Goal: Task Accomplishment & Management: Manage account settings

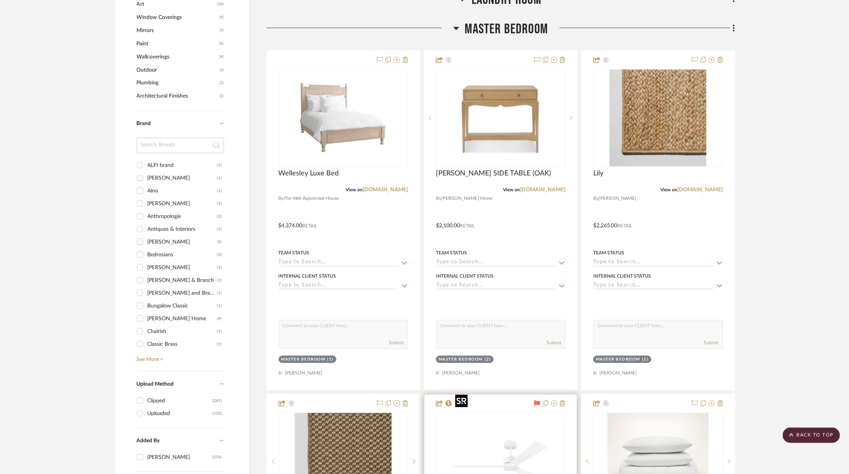
scroll to position [921, 0]
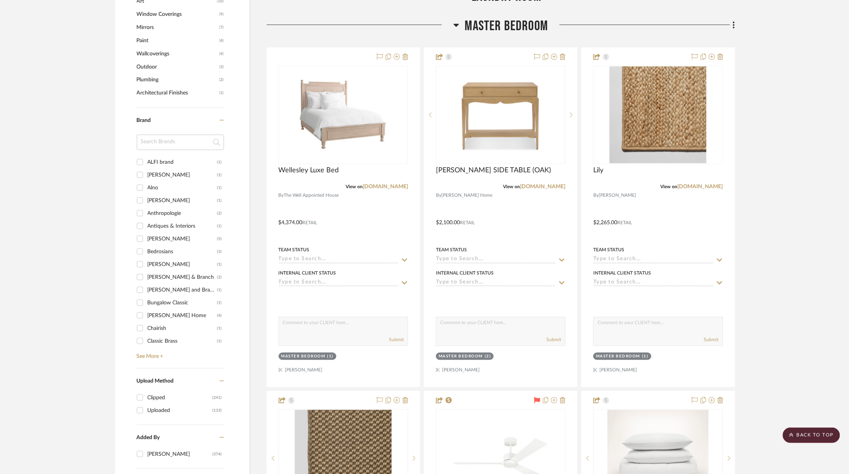
click at [504, 18] on span "Master Bedroom" at bounding box center [506, 26] width 83 height 17
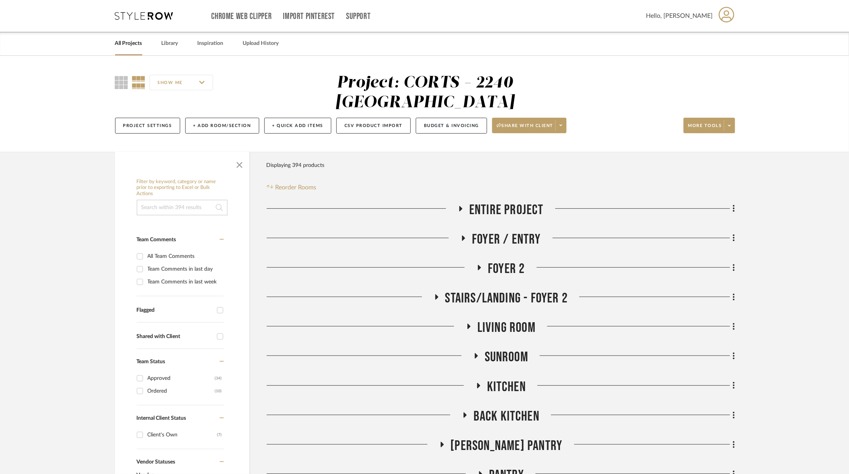
click at [501, 408] on span "Back Kitchen" at bounding box center [506, 416] width 66 height 17
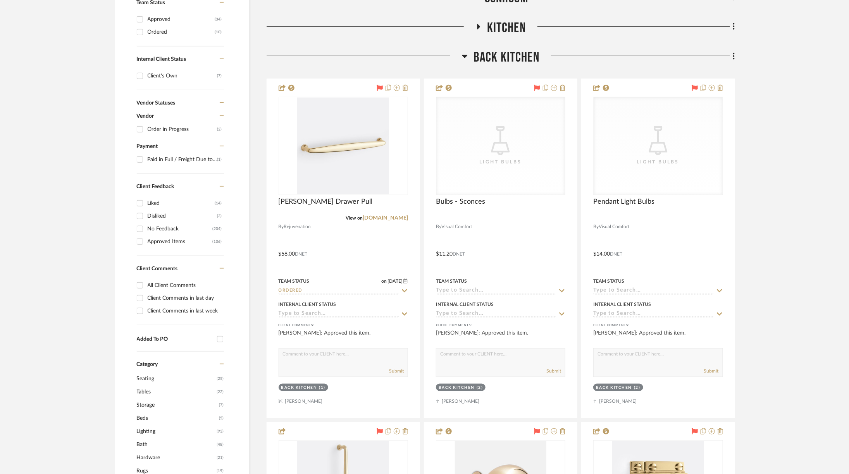
scroll to position [391, 0]
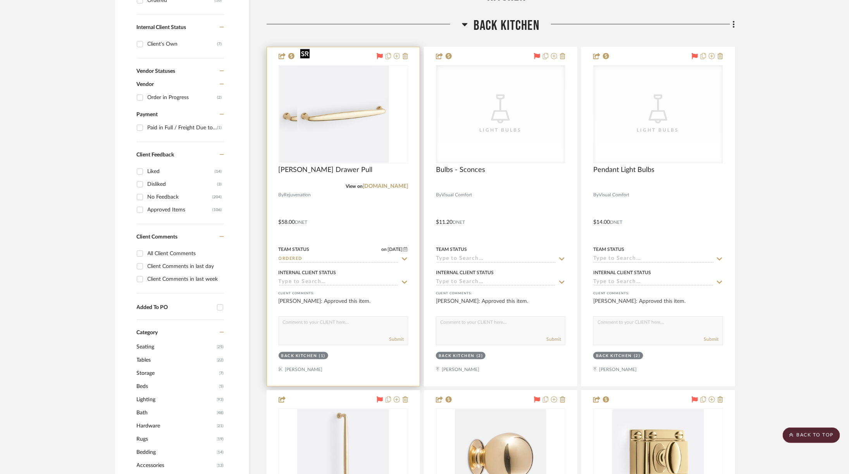
click at [372, 100] on div at bounding box center [342, 114] width 129 height 98
click at [364, 111] on img "0" at bounding box center [342, 114] width 91 height 97
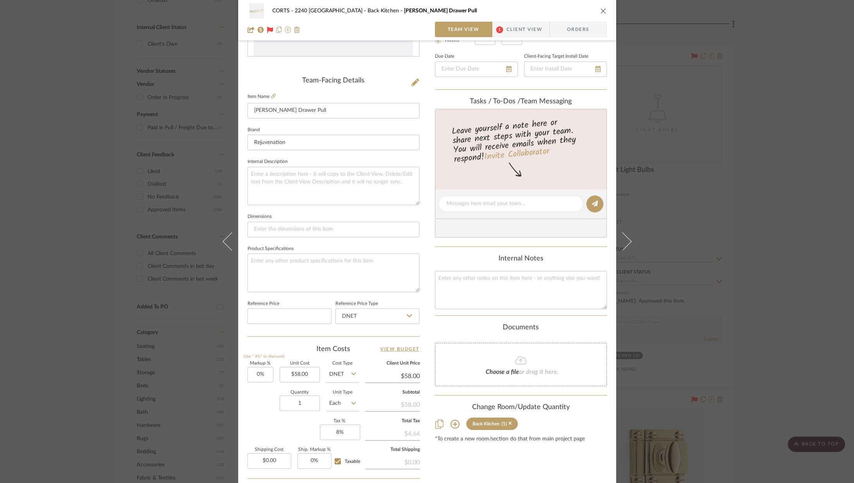
scroll to position [235, 0]
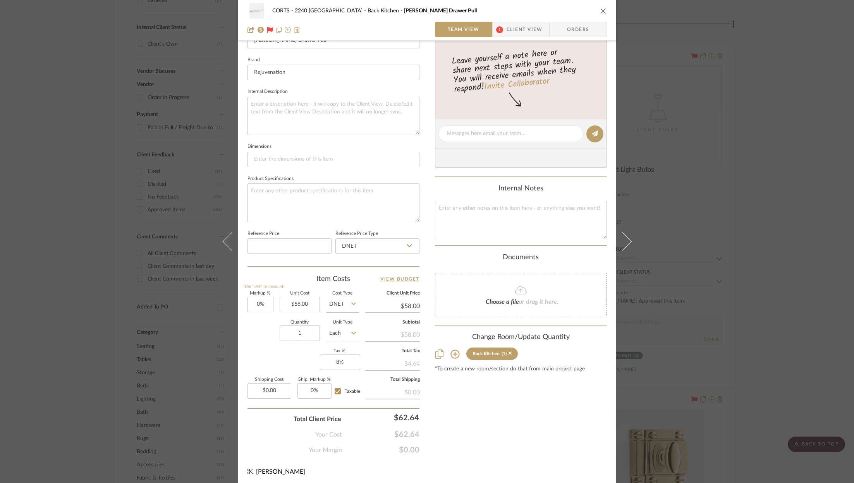
click at [600, 9] on icon "close" at bounding box center [603, 11] width 6 height 6
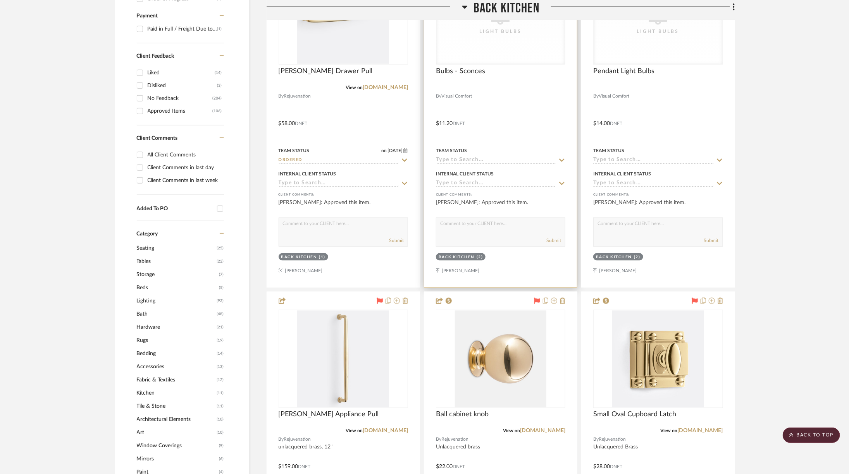
scroll to position [491, 0]
click at [0, 0] on img at bounding box center [0, 0] width 0 height 0
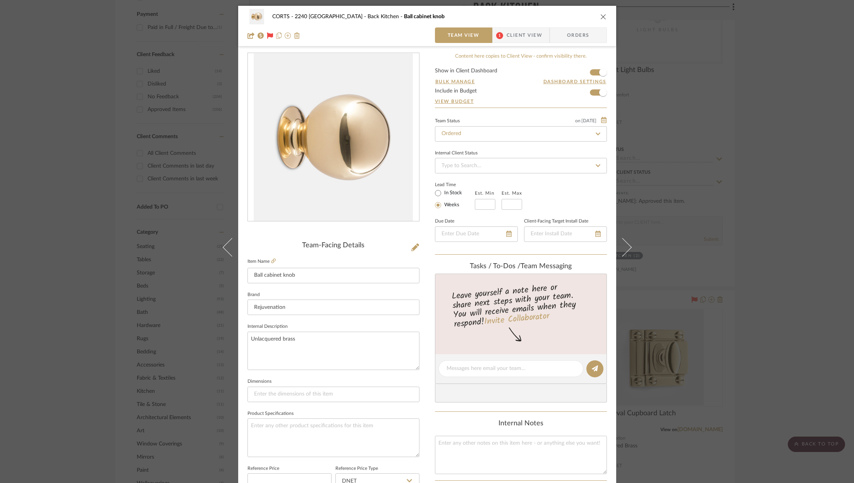
scroll to position [235, 0]
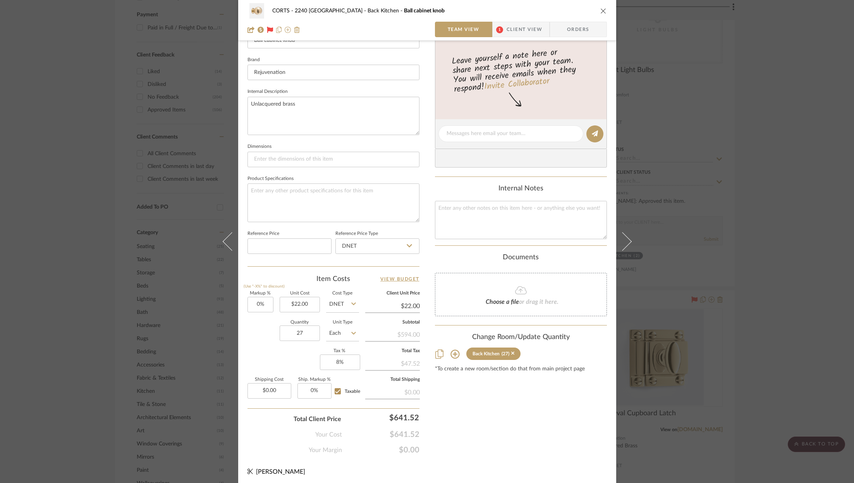
click at [604, 10] on div "CORTS - 2240 Tewksbury Back Kitchen Ball cabinet knob Team View 1 Client View O…" at bounding box center [427, 20] width 378 height 41
click at [722, 134] on div "CORTS - 2240 Tewksbury Back Kitchen Ball cabinet knob Team View 1 Client View O…" at bounding box center [427, 241] width 854 height 483
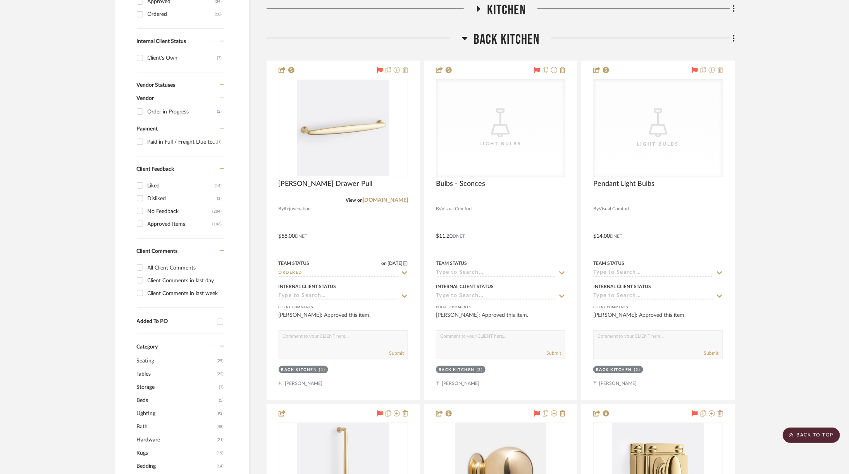
scroll to position [373, 0]
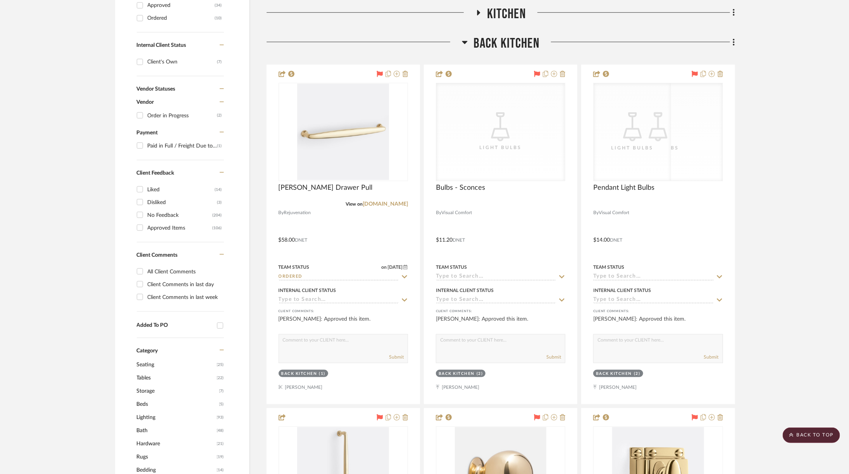
click at [482, 35] on span "Back Kitchen" at bounding box center [506, 43] width 66 height 17
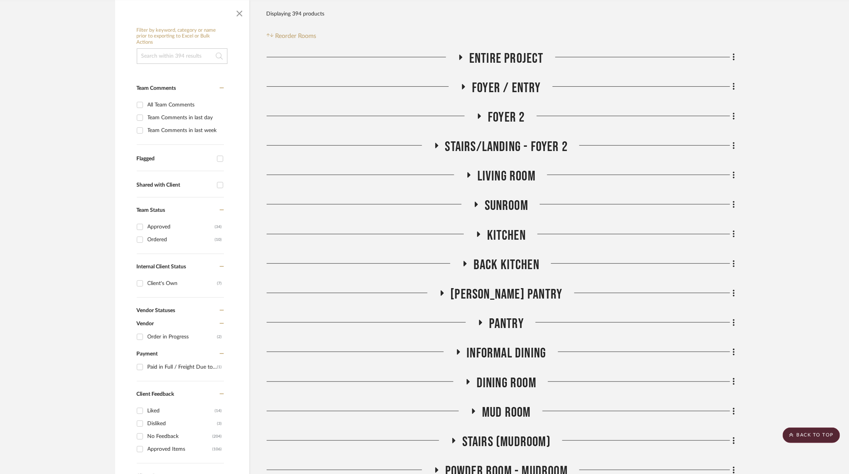
scroll to position [152, 0]
click at [490, 227] on span "Kitchen" at bounding box center [506, 235] width 39 height 17
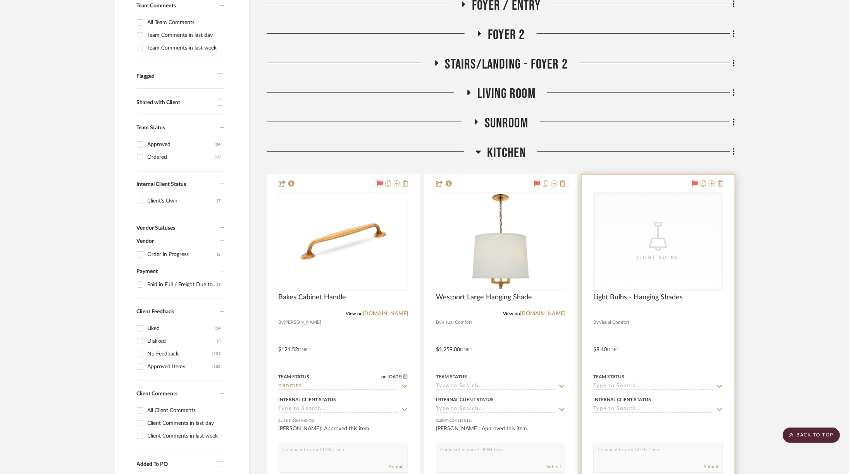
scroll to position [236, 0]
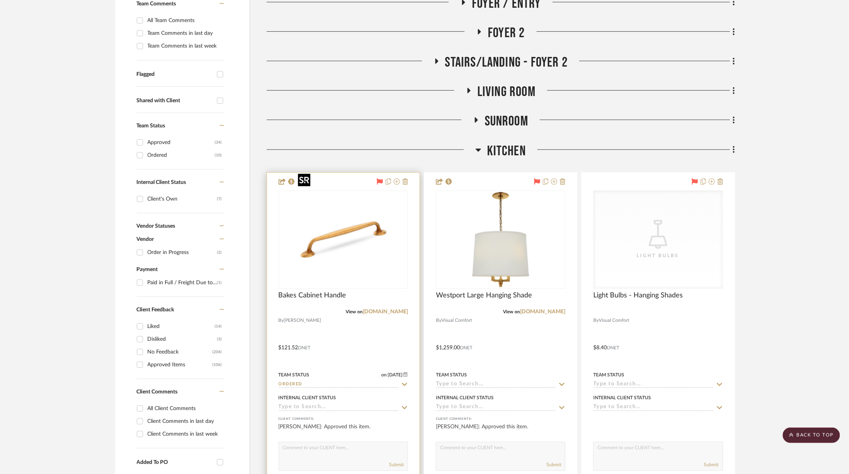
click at [0, 0] on img at bounding box center [0, 0] width 0 height 0
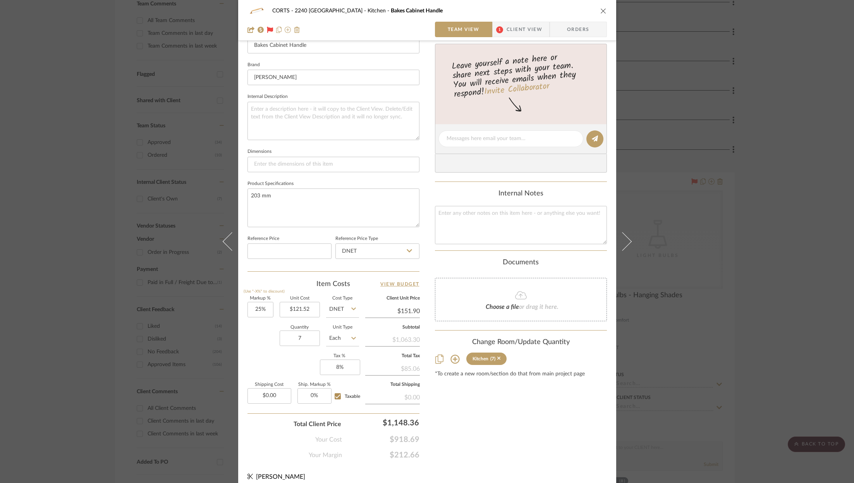
scroll to position [235, 0]
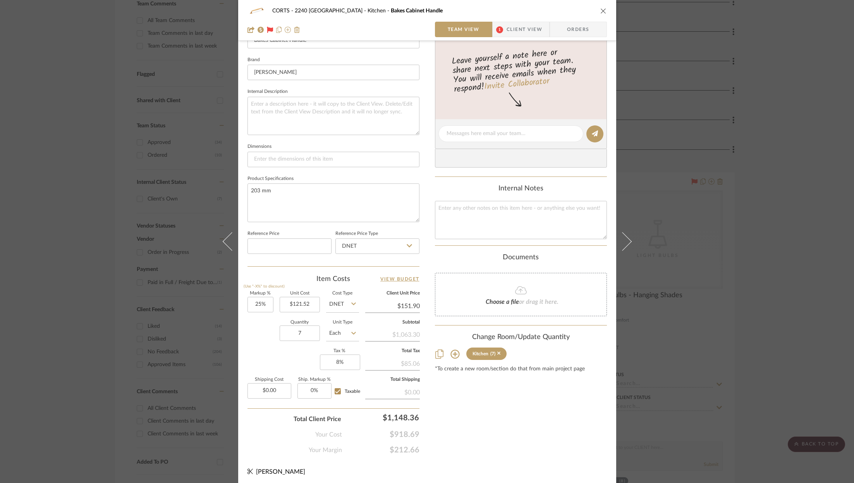
click at [601, 11] on icon "close" at bounding box center [603, 11] width 6 height 6
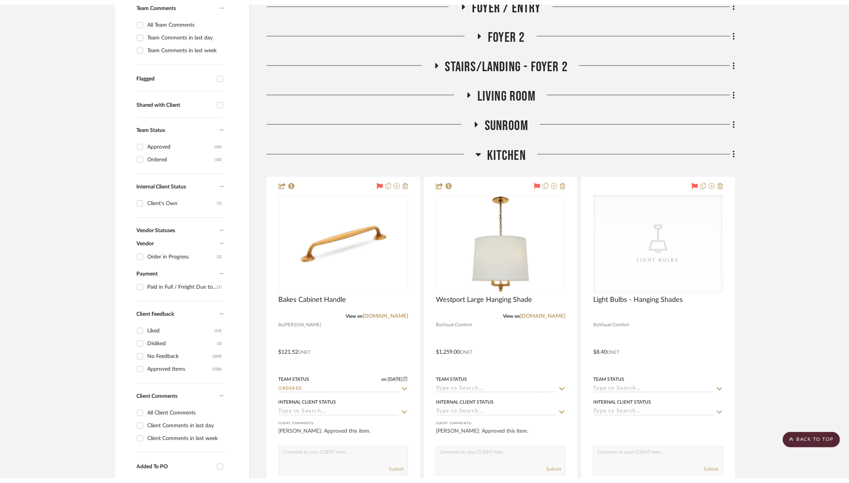
scroll to position [0, 0]
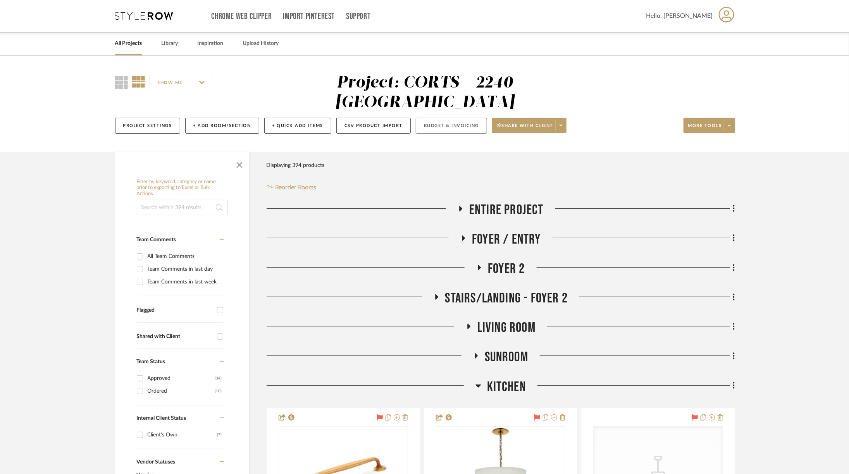
click at [455, 118] on button "Budget & Invoicing" at bounding box center [451, 126] width 71 height 16
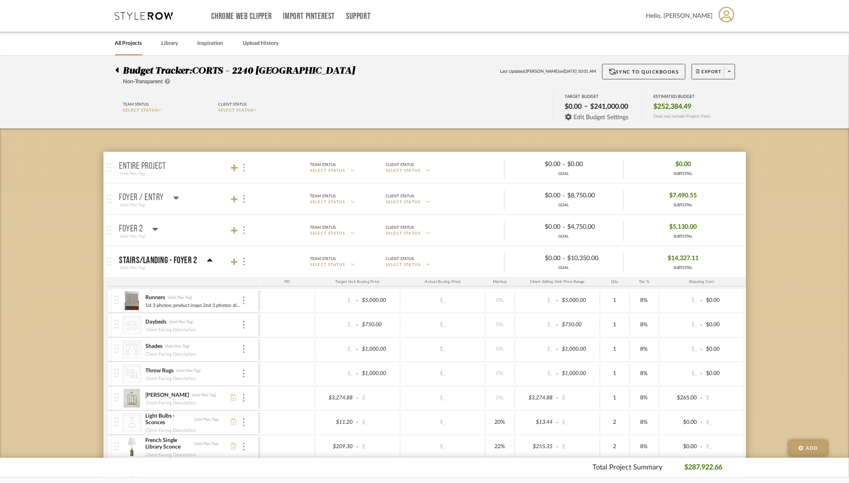
click at [590, 118] on span "Edit Budget Settings" at bounding box center [600, 117] width 55 height 7
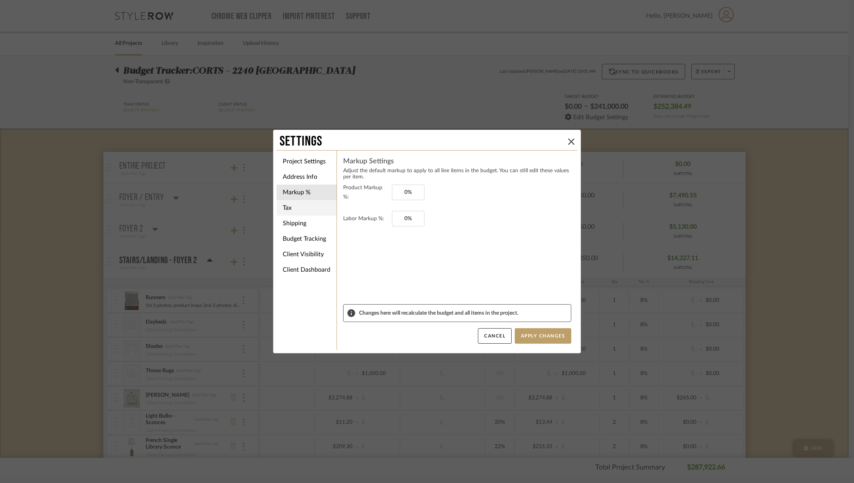
click at [289, 200] on li "Tax" at bounding box center [307, 207] width 60 height 15
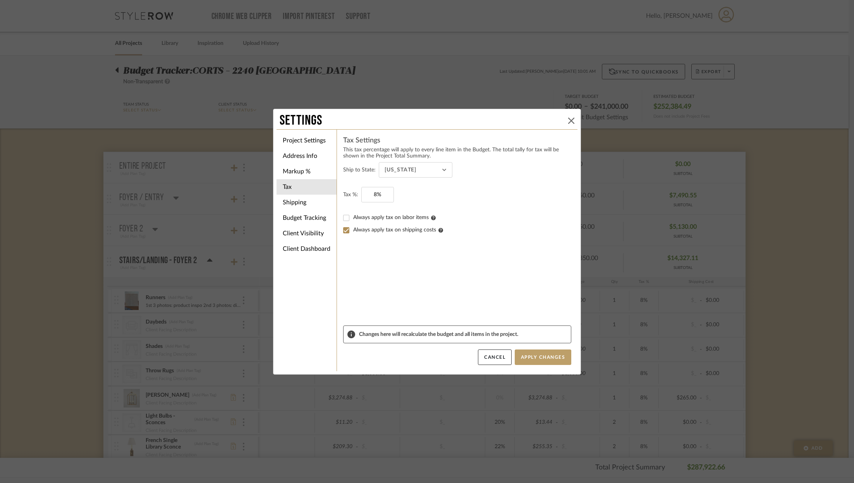
click at [570, 124] on button at bounding box center [571, 120] width 9 height 9
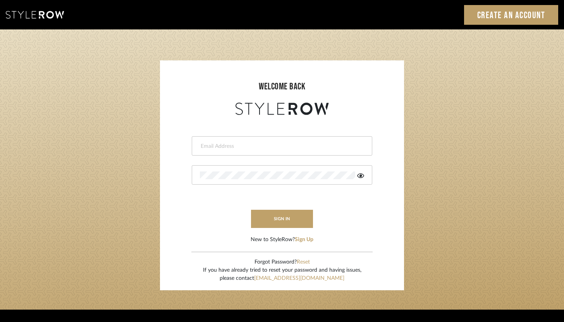
click at [288, 141] on div at bounding box center [282, 145] width 180 height 19
type input "ashley@winnieandcointeriors.com"
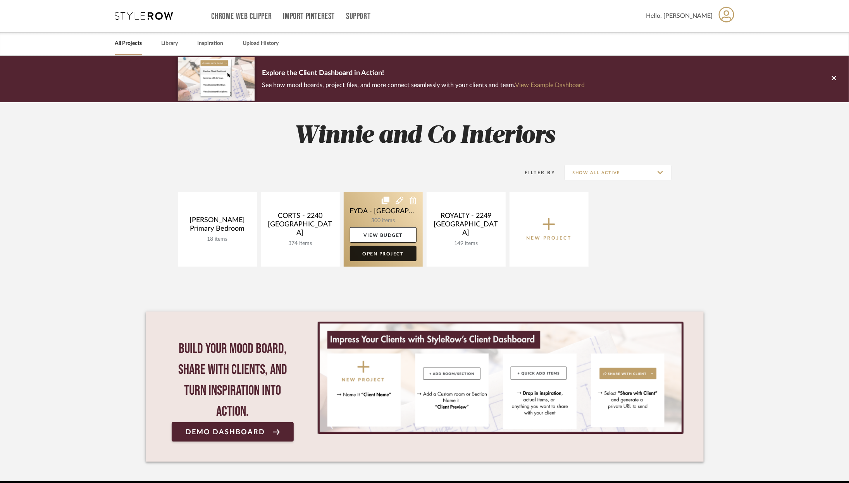
click at [371, 257] on link "Open Project" at bounding box center [383, 253] width 67 height 15
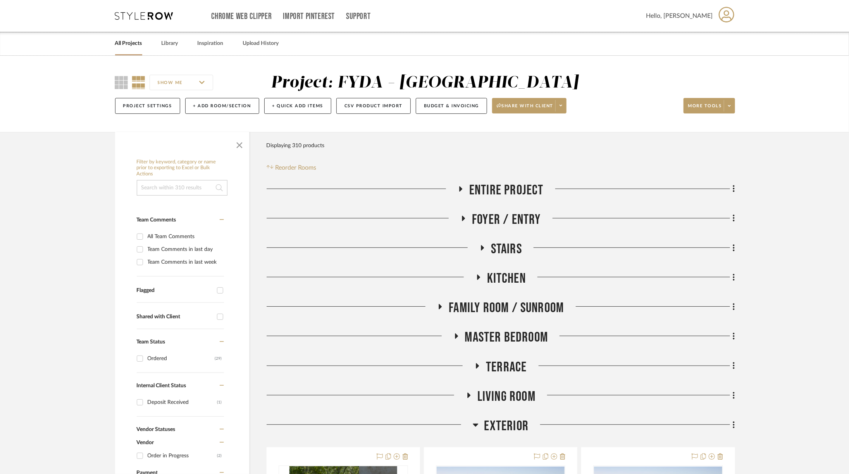
click at [135, 15] on icon at bounding box center [144, 16] width 58 height 8
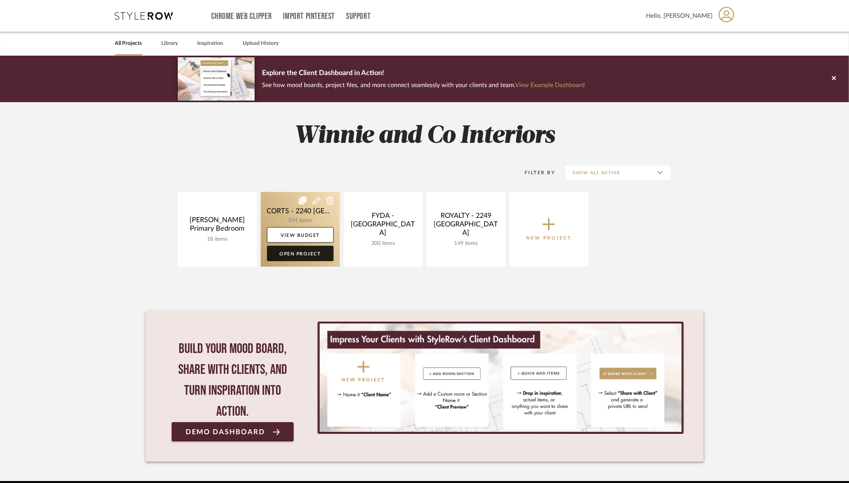
click at [306, 260] on link "Open Project" at bounding box center [300, 253] width 67 height 15
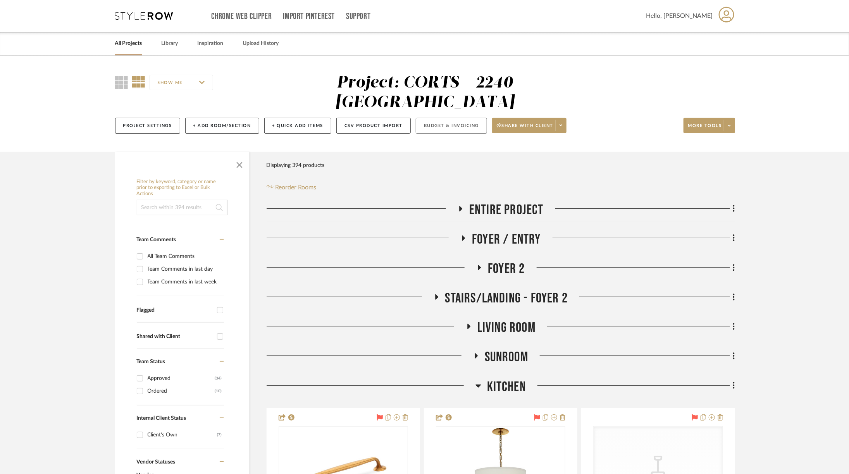
click at [460, 118] on button "Budget & Invoicing" at bounding box center [451, 126] width 71 height 16
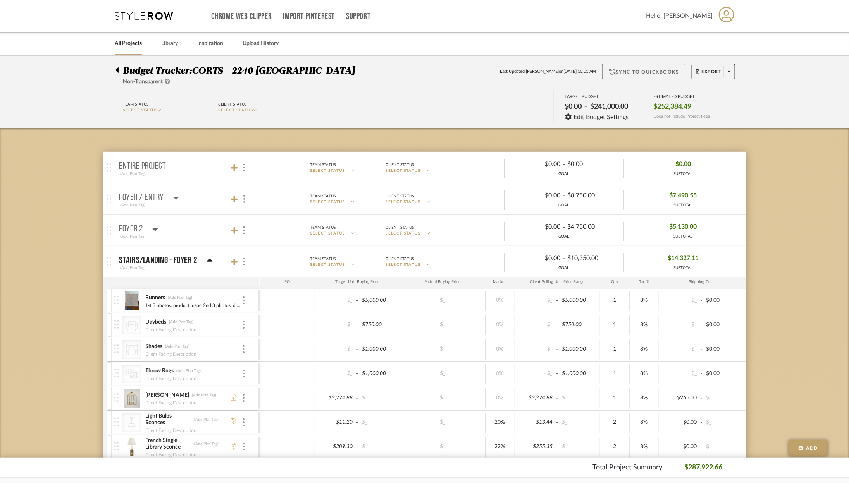
click at [662, 74] on button "Sync to QuickBooks" at bounding box center [643, 71] width 83 height 15
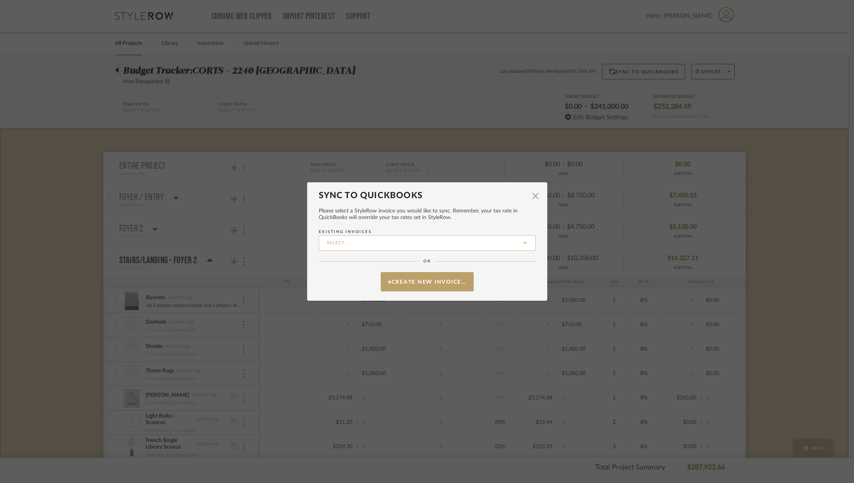
click at [361, 242] on input "Existing Invoices" at bounding box center [427, 242] width 217 height 15
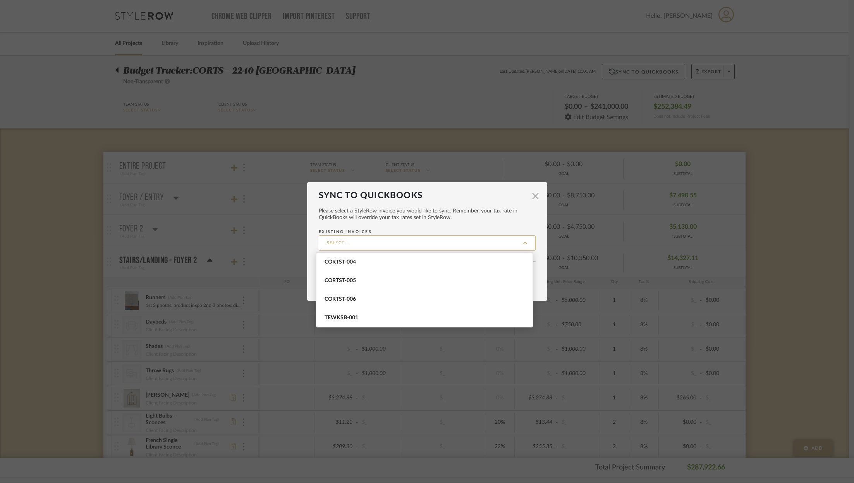
click at [361, 245] on input "Existing Invoices" at bounding box center [427, 242] width 217 height 15
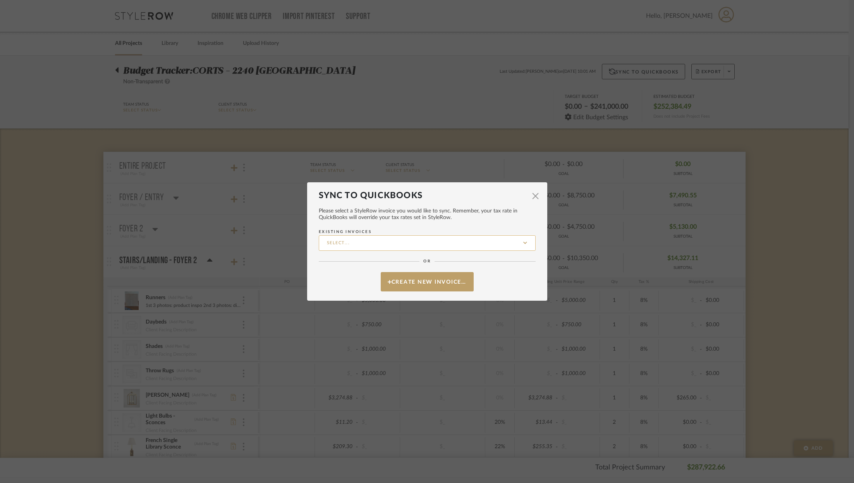
click at [361, 245] on input "Existing Invoices" at bounding box center [427, 242] width 217 height 15
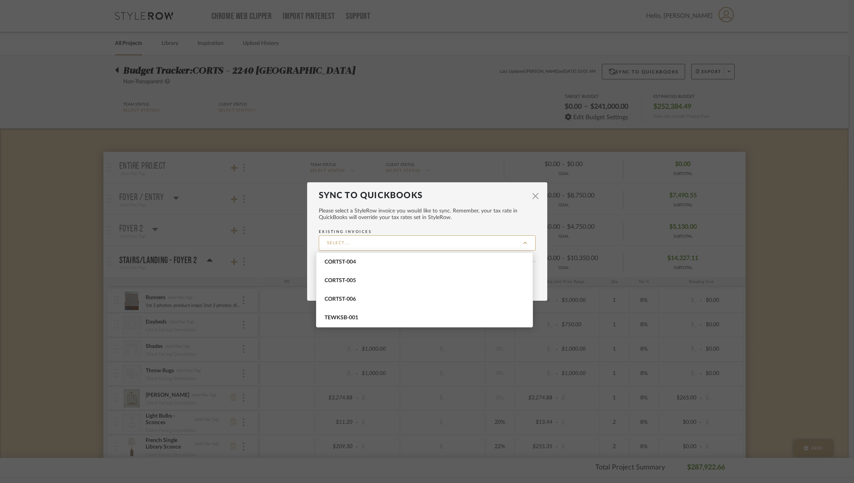
click at [471, 222] on mat-dialog-content "Please select a StyleRow invoice you would like to sync. Remember, your tax rat…" at bounding box center [427, 246] width 217 height 91
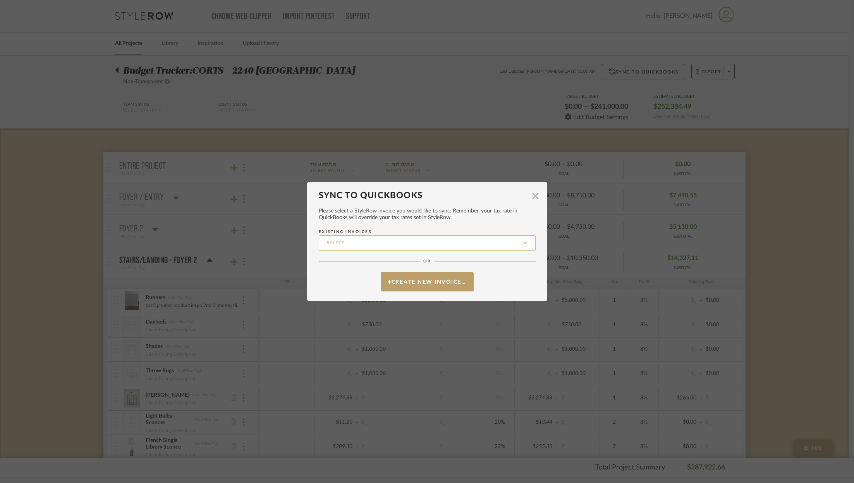
click at [438, 244] on input "Existing Invoices" at bounding box center [427, 242] width 217 height 15
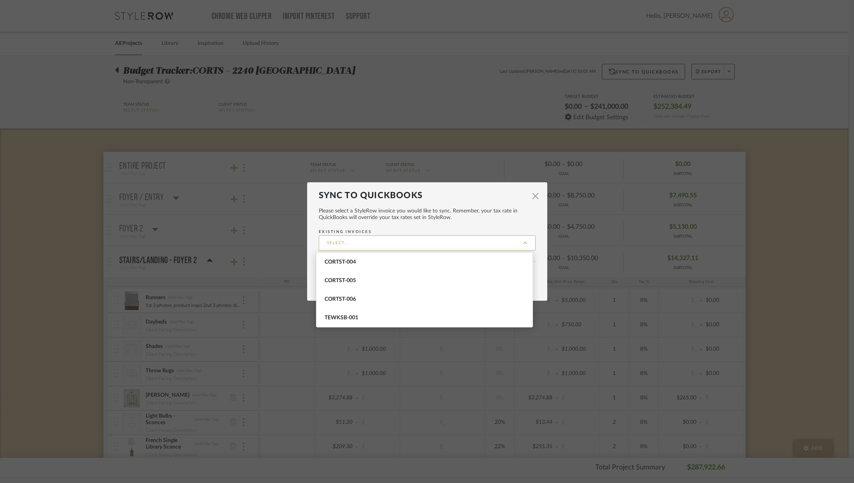
click at [539, 283] on qb-select-invoice "Sync to QuickBooks × Please select a StyleRow invoice you would like to sync. R…" at bounding box center [427, 241] width 240 height 119
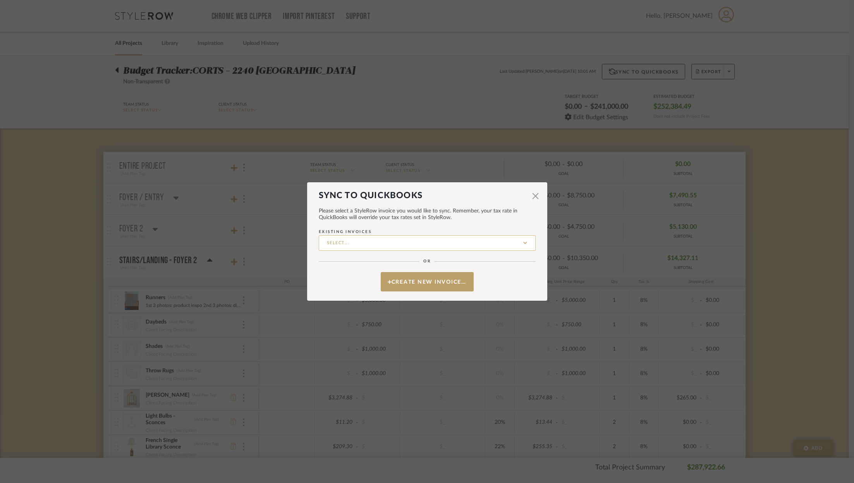
click at [458, 240] on input "Existing Invoices" at bounding box center [427, 242] width 217 height 15
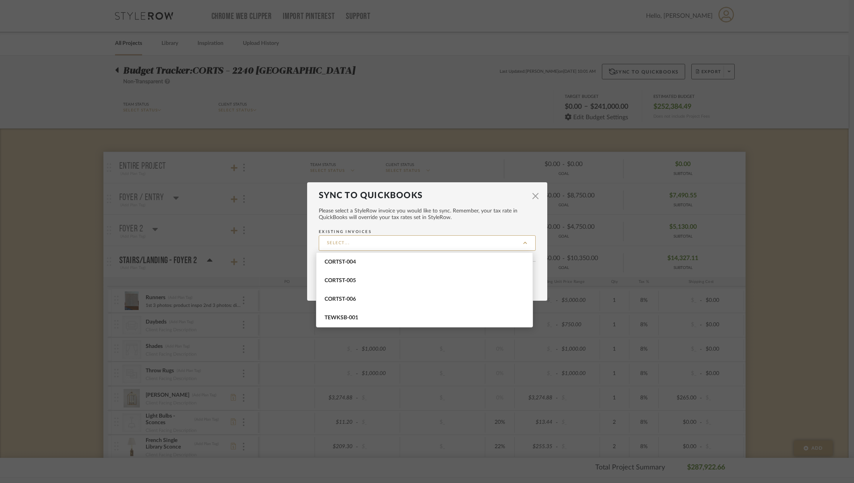
click at [456, 234] on label "Existing Invoices" at bounding box center [427, 240] width 217 height 22
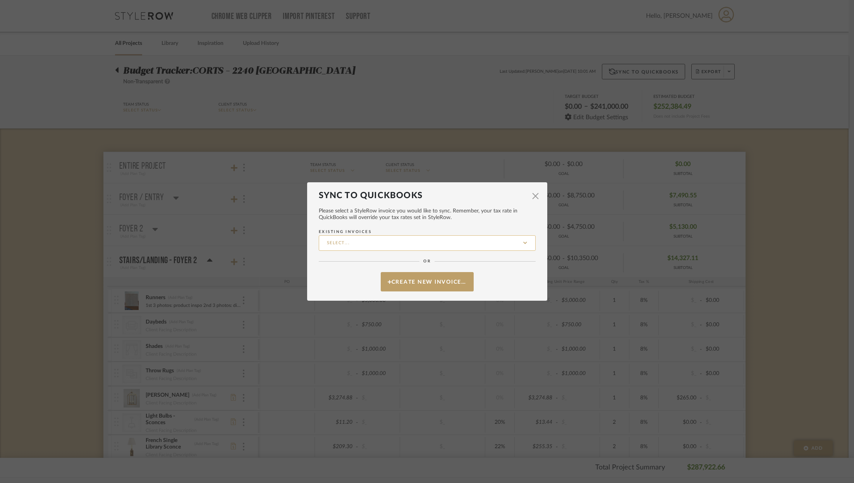
click at [334, 239] on input "Existing Invoices" at bounding box center [427, 242] width 217 height 15
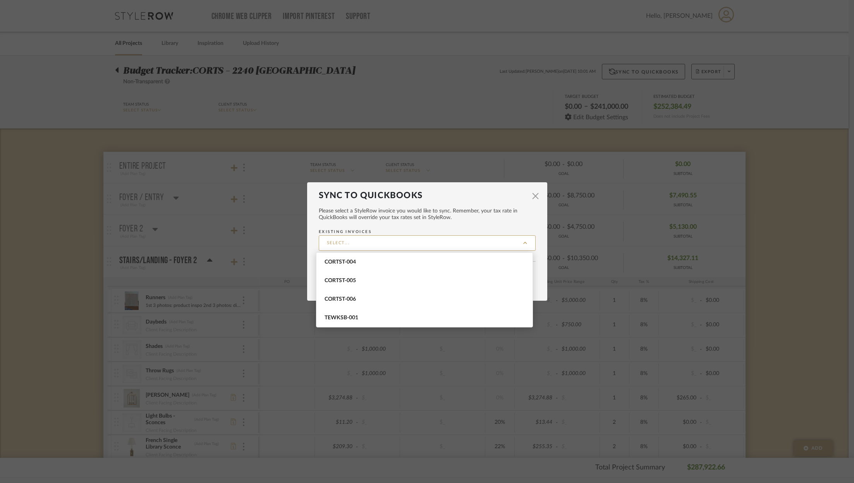
click at [435, 210] on span "Please select a StyleRow invoice you would like to sync. Remember, your tax rat…" at bounding box center [427, 214] width 217 height 13
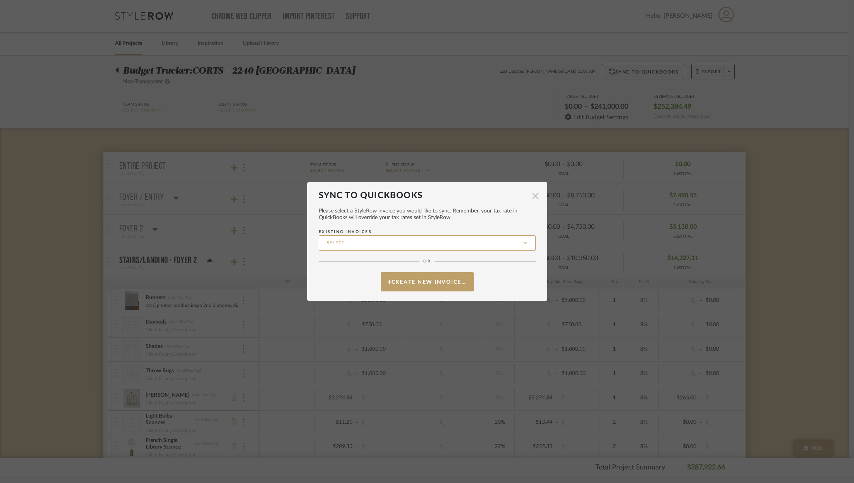
click at [533, 197] on span "button" at bounding box center [535, 195] width 15 height 15
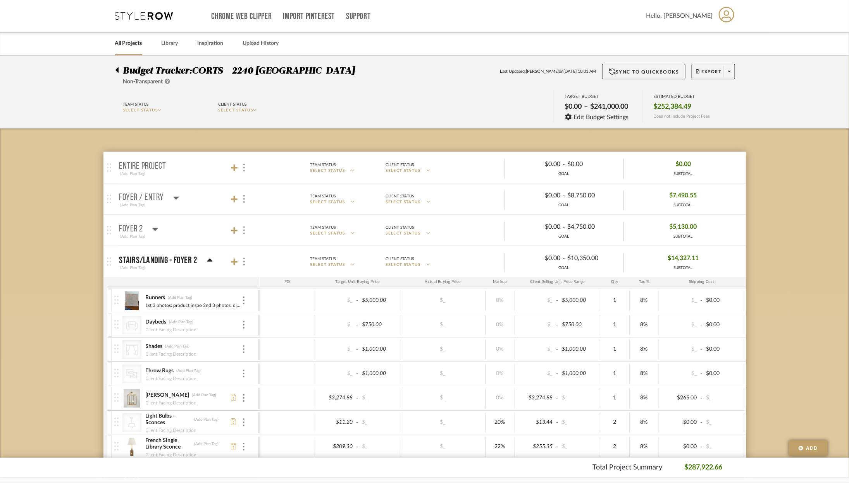
click at [133, 300] on img at bounding box center [131, 301] width 19 height 19
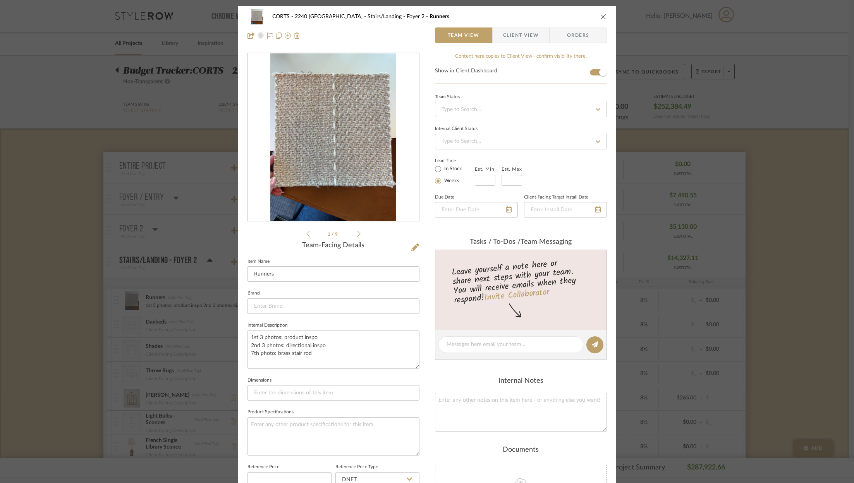
click at [360, 232] on div "1 / 9" at bounding box center [333, 146] width 172 height 186
click at [357, 232] on icon at bounding box center [358, 234] width 3 height 6
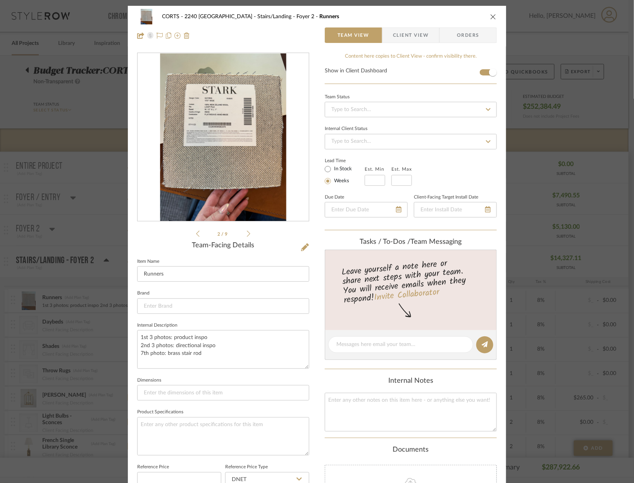
click at [490, 17] on icon "close" at bounding box center [493, 17] width 6 height 6
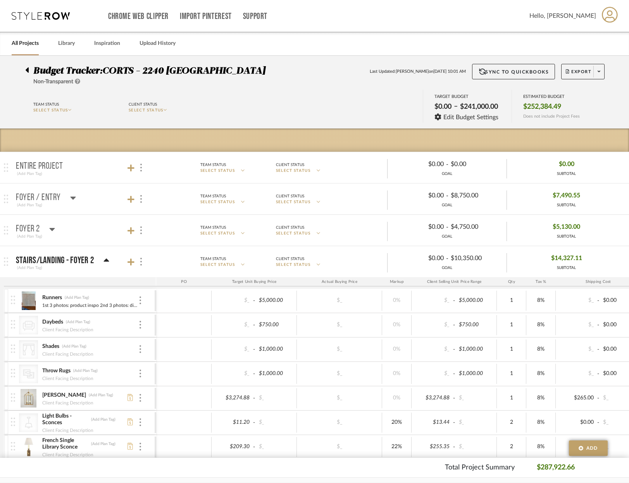
click at [26, 4] on div "Chrome Web Clipper Import Pinterest Support All Projects Library Inspiration Up…" at bounding box center [315, 16] width 606 height 32
click at [28, 20] on div "Chrome Web Clipper Import Pinterest Support All Projects Library Inspiration Up…" at bounding box center [315, 16] width 606 height 32
click at [43, 17] on icon at bounding box center [41, 16] width 58 height 8
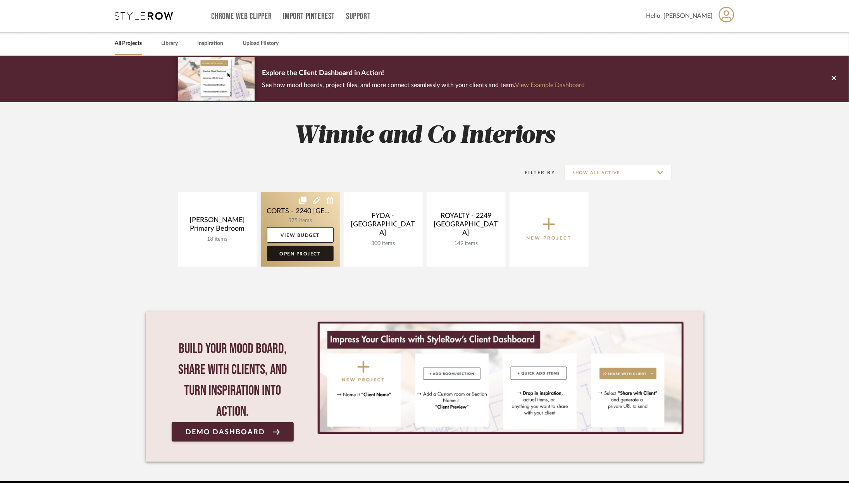
click at [289, 254] on link "Open Project" at bounding box center [300, 253] width 67 height 15
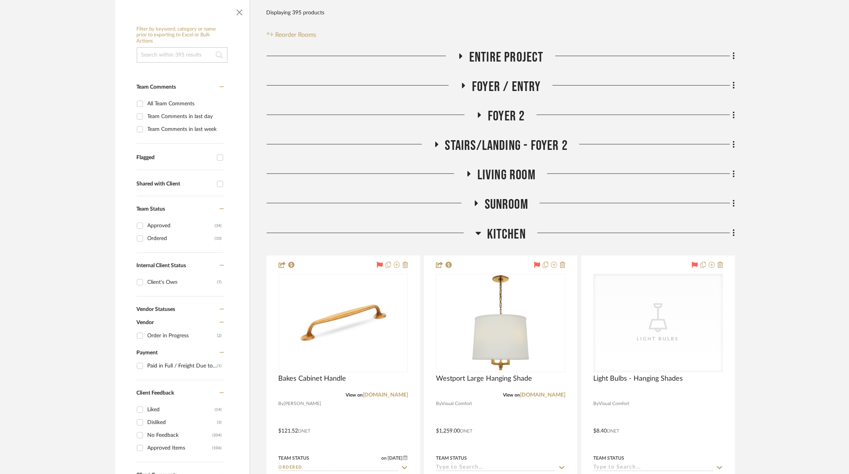
scroll to position [154, 0]
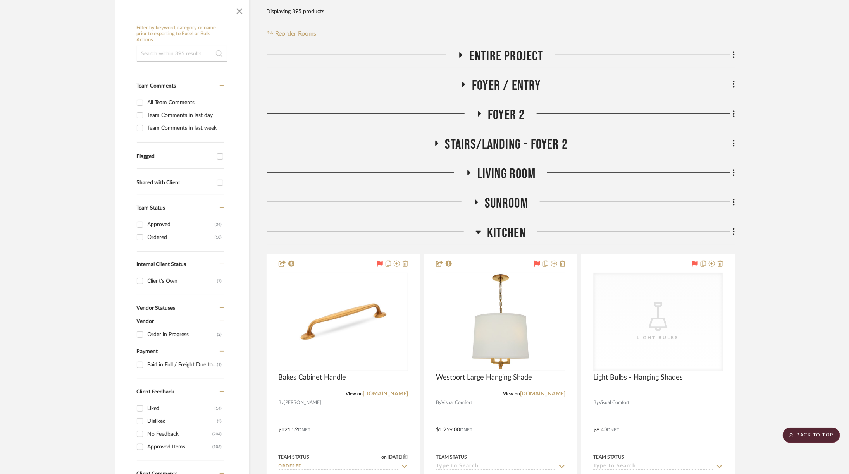
click at [495, 225] on span "Kitchen" at bounding box center [506, 233] width 39 height 17
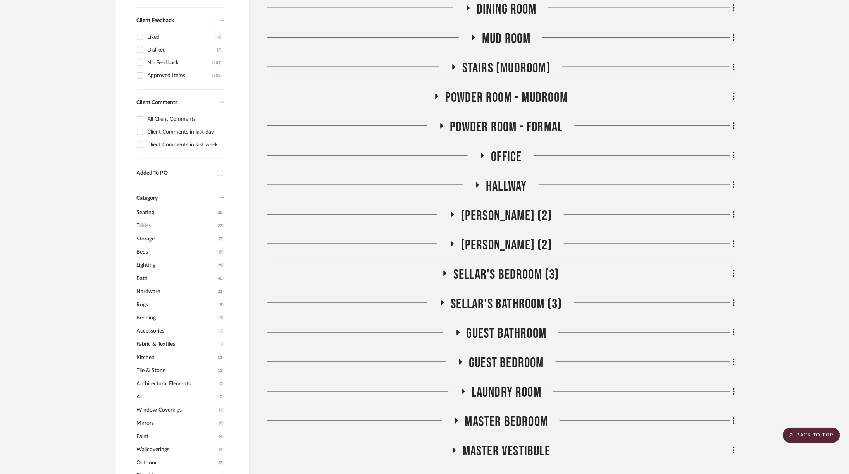
scroll to position [593, 0]
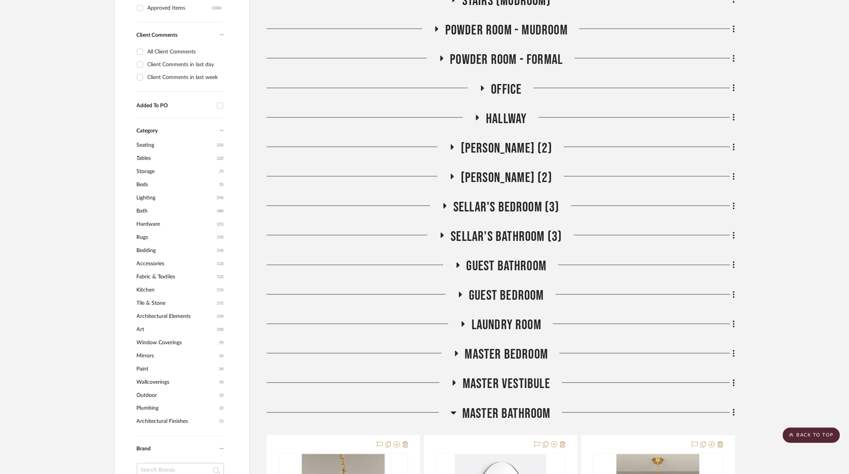
click at [478, 406] on span "Master Bathroom" at bounding box center [506, 414] width 88 height 17
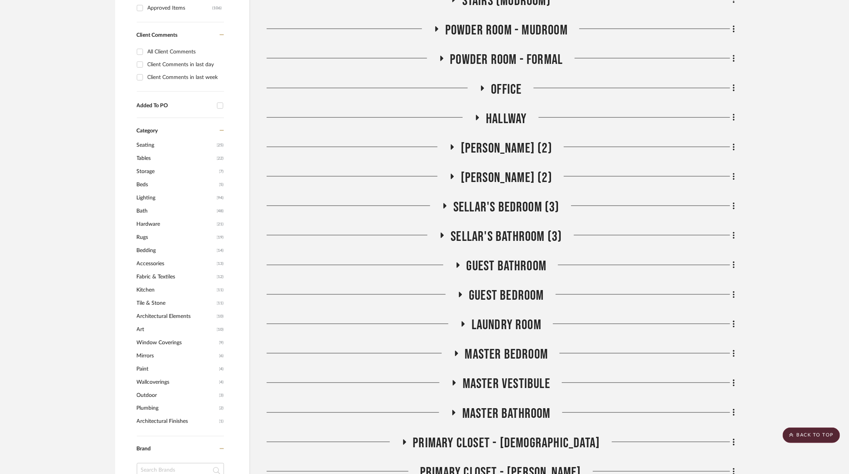
click at [478, 406] on span "Master Bathroom" at bounding box center [506, 414] width 88 height 17
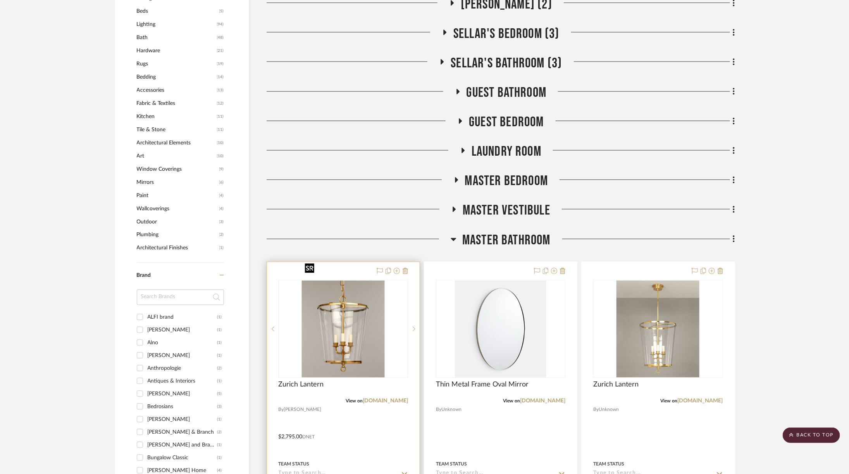
scroll to position [767, 0]
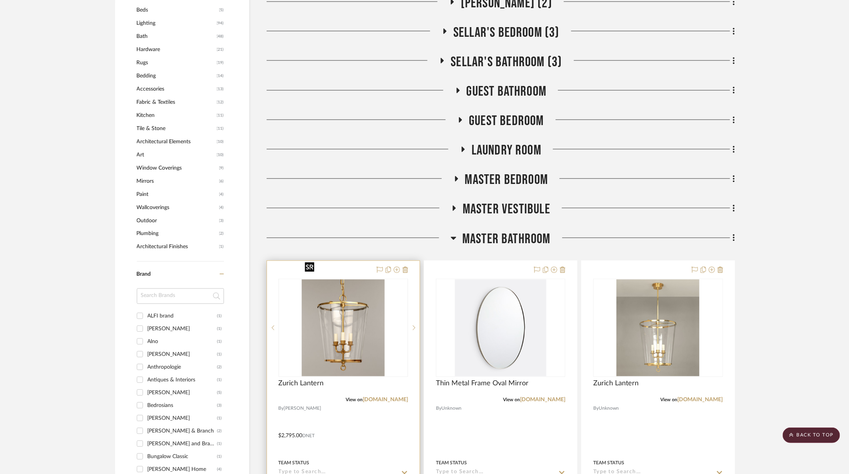
click at [337, 334] on img "0" at bounding box center [343, 328] width 83 height 97
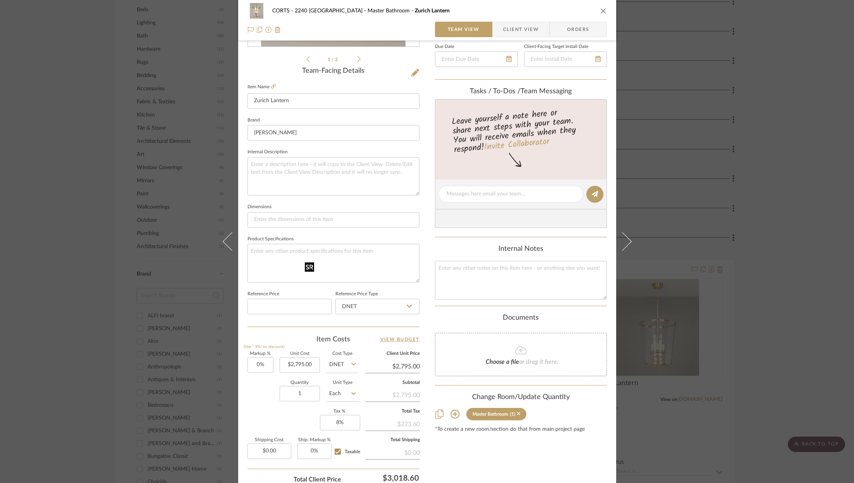
scroll to position [174, 0]
click at [258, 364] on input "0" at bounding box center [260, 365] width 26 height 15
type input "20%"
click at [271, 417] on div "Markup % (Use "-X%" to discount) 20% Unit Cost $2,795.00 Cost Type DNET Client …" at bounding box center [333, 408] width 172 height 113
type input "$3,354.00"
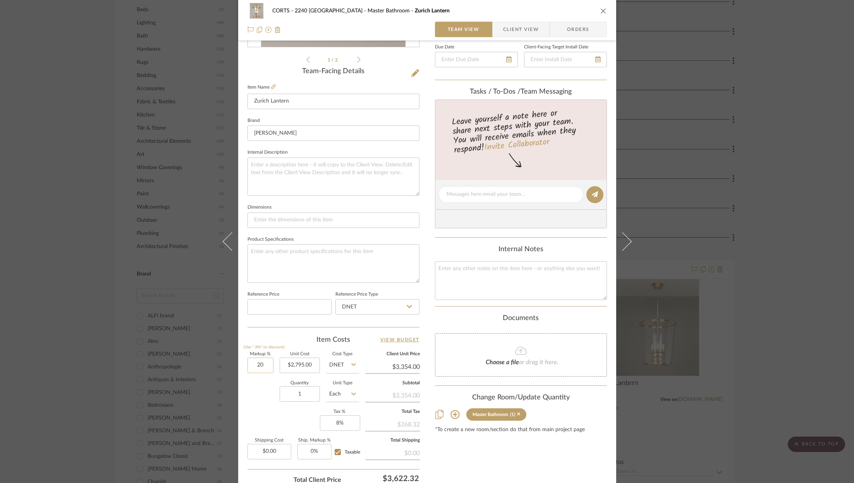
click at [256, 358] on input "20" at bounding box center [260, 365] width 26 height 15
click at [513, 453] on div "Content here copies to Client View - confirm visibility there. Show in Client D…" at bounding box center [521, 196] width 172 height 637
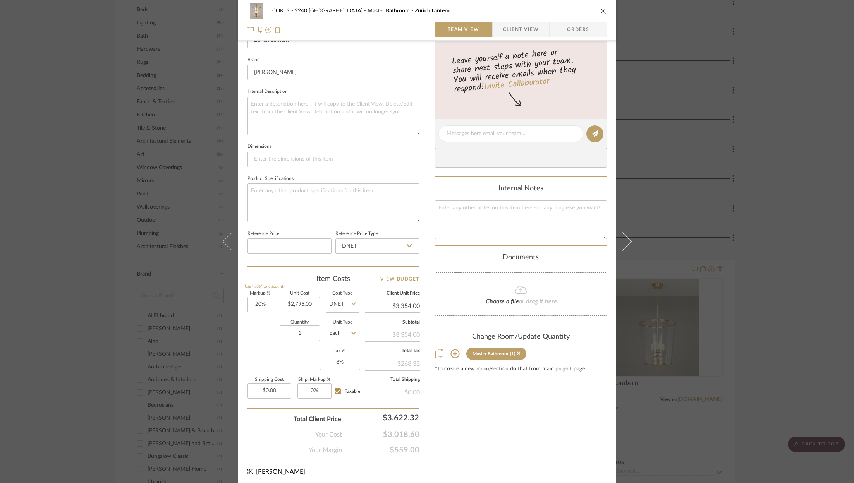
scroll to position [235, 0]
click at [261, 304] on input "20" at bounding box center [260, 304] width 26 height 15
type input "15%"
click at [541, 431] on div "Content here copies to Client View - confirm visibility there. Show in Client D…" at bounding box center [521, 136] width 172 height 637
type input "$3,214.25"
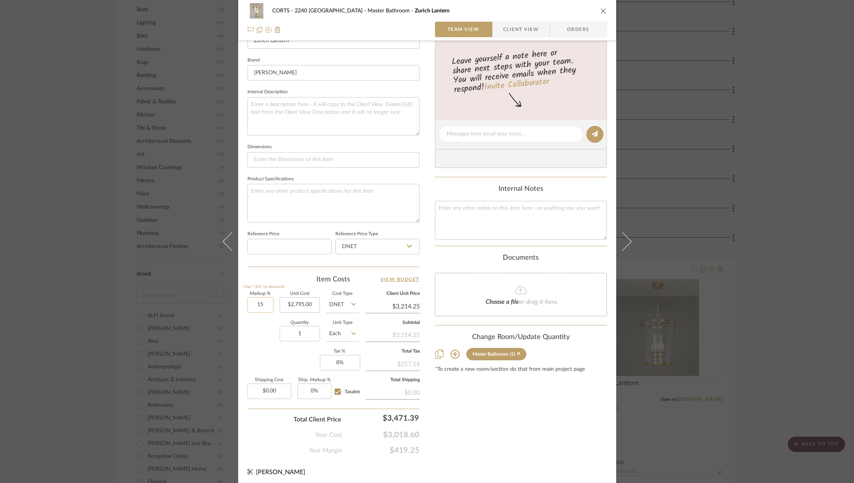
click at [257, 306] on input "15" at bounding box center [260, 304] width 26 height 15
type input "10%"
click at [516, 421] on div "Content here copies to Client View - confirm visibility there. Show in Client D…" at bounding box center [521, 136] width 172 height 637
type input "$3,074.50"
click at [767, 236] on div "CORTS - 2240 Tewksbury Master Bathroom Zurich Lantern Team View Client View Ord…" at bounding box center [427, 241] width 854 height 483
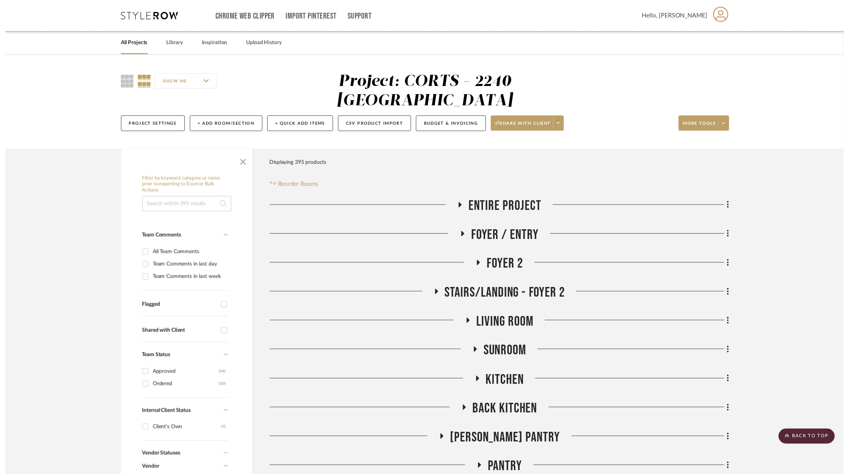
scroll to position [767, 0]
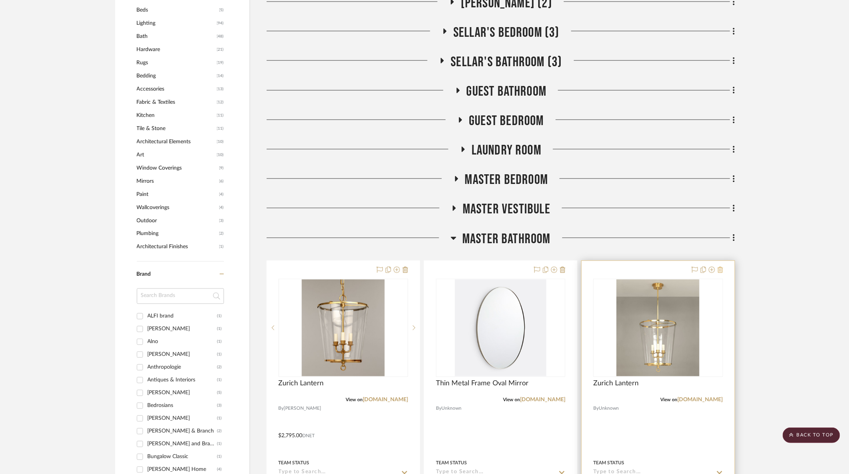
click at [720, 267] on icon at bounding box center [719, 270] width 5 height 6
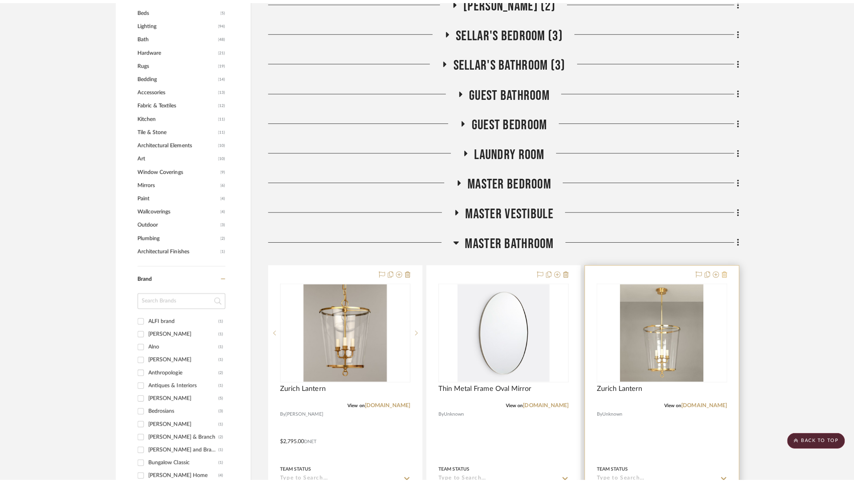
scroll to position [0, 0]
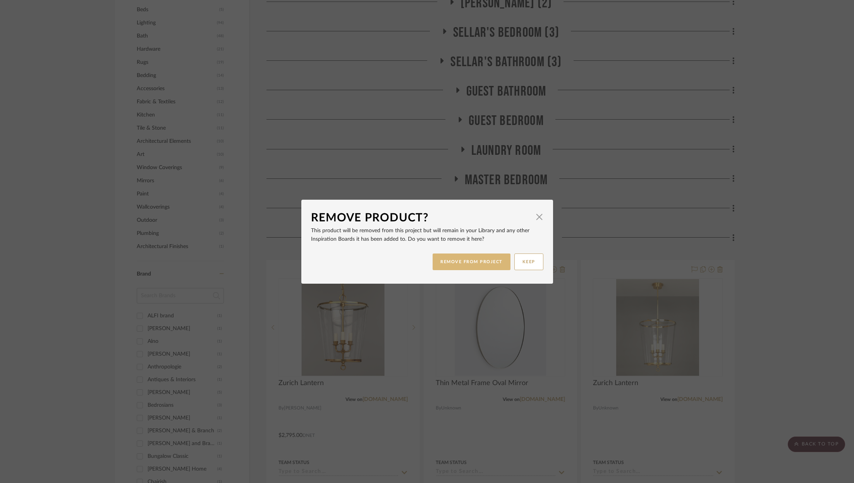
click at [459, 265] on button "REMOVE FROM PROJECT" at bounding box center [472, 262] width 78 height 17
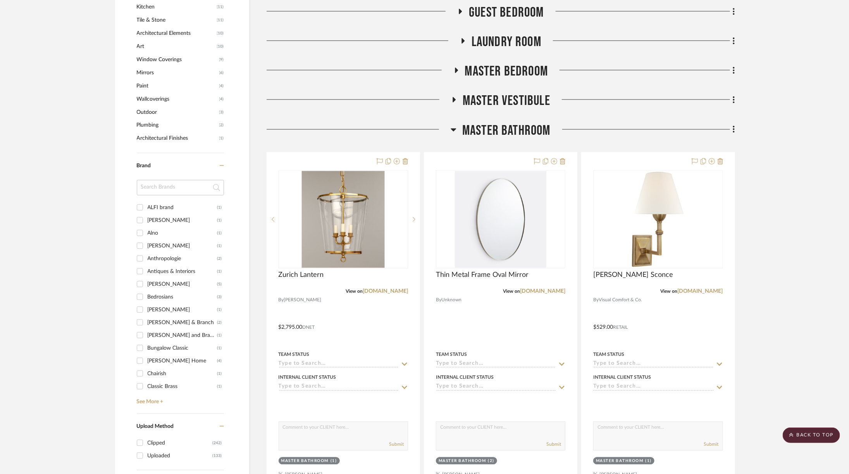
scroll to position [876, 0]
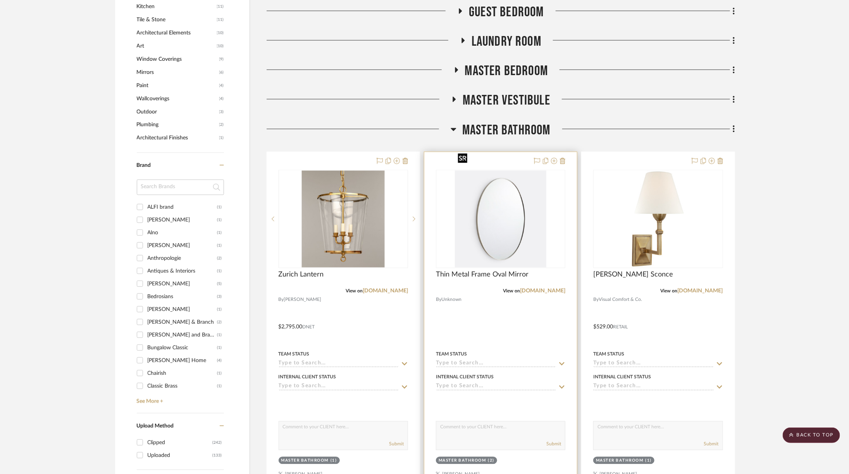
click at [530, 203] on img "0" at bounding box center [500, 218] width 91 height 97
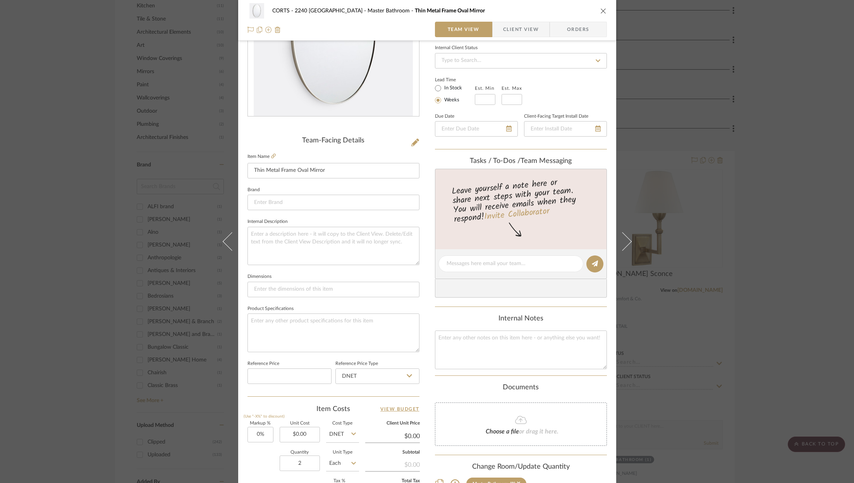
scroll to position [0, 0]
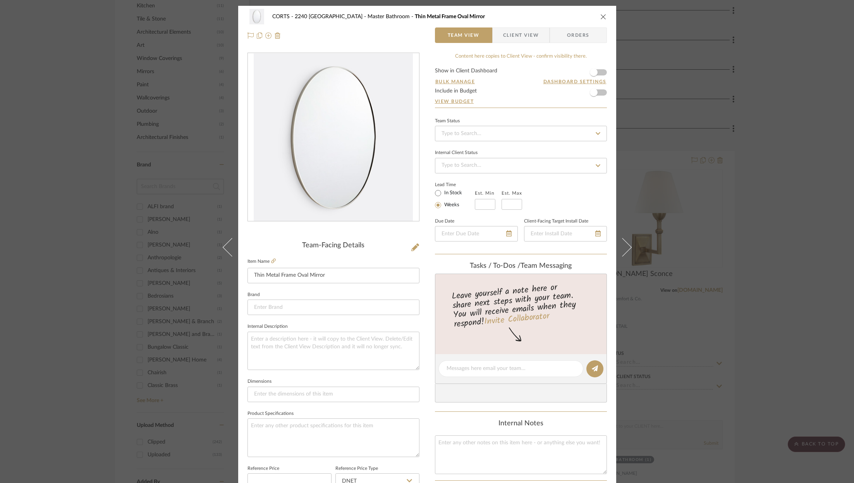
click at [267, 261] on label "Item Name" at bounding box center [261, 261] width 28 height 7
click at [272, 261] on icon at bounding box center [273, 261] width 5 height 5
click at [788, 175] on div "CORTS - 2240 Tewksbury Master Bathroom Thin Metal Frame Oval Mirror Team View C…" at bounding box center [427, 241] width 854 height 483
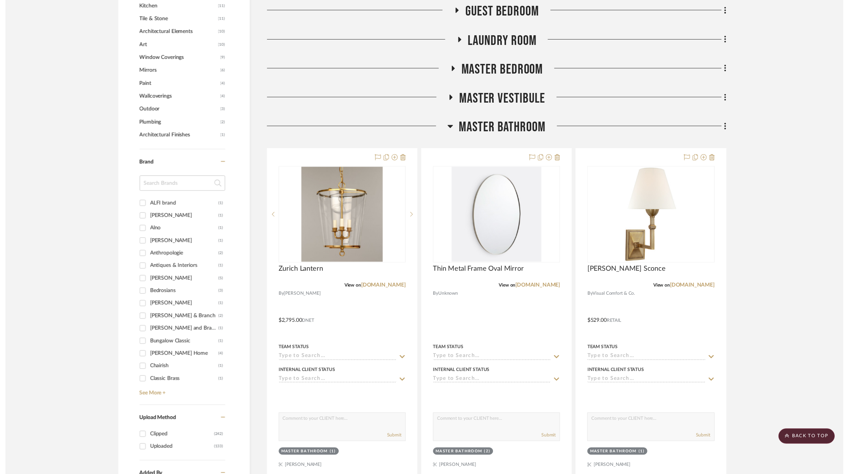
scroll to position [876, 0]
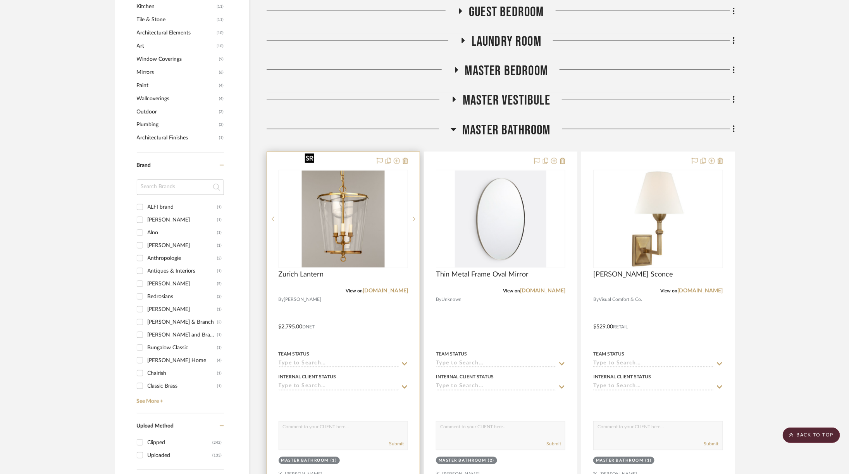
click at [357, 222] on img "0" at bounding box center [343, 218] width 83 height 97
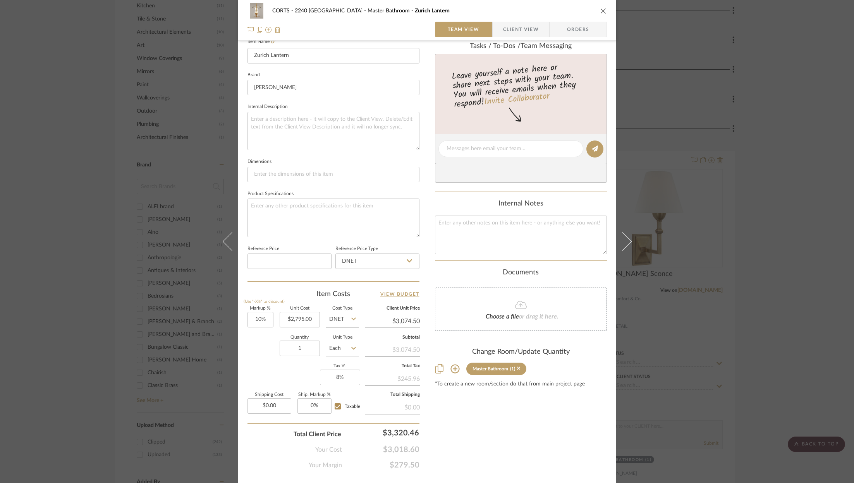
scroll to position [223, 0]
click at [400, 458] on span "$279.50" at bounding box center [380, 462] width 77 height 9
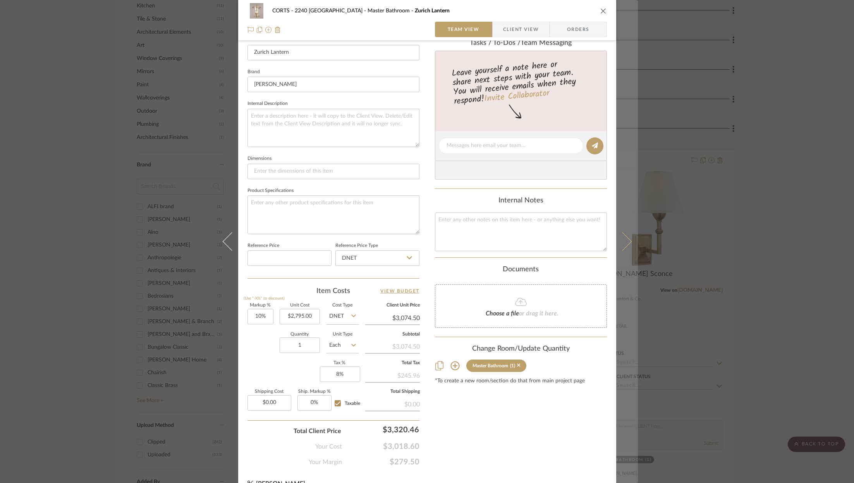
scroll to position [235, 0]
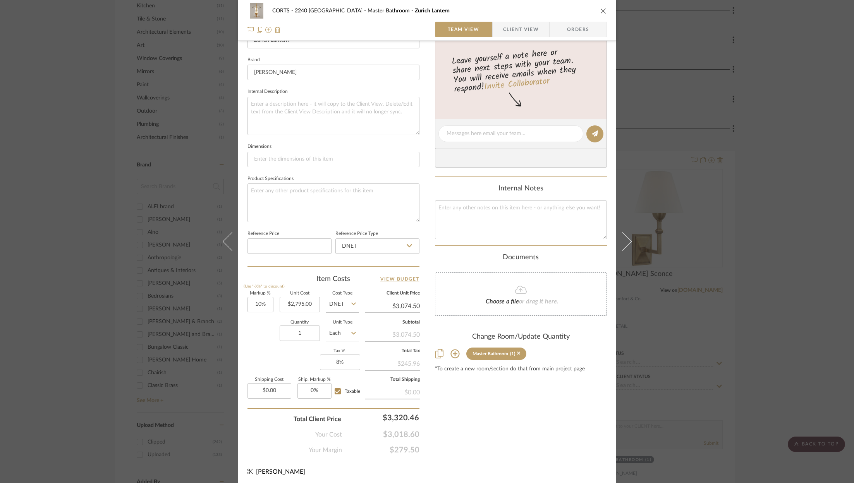
click at [601, 9] on icon "close" at bounding box center [603, 11] width 6 height 6
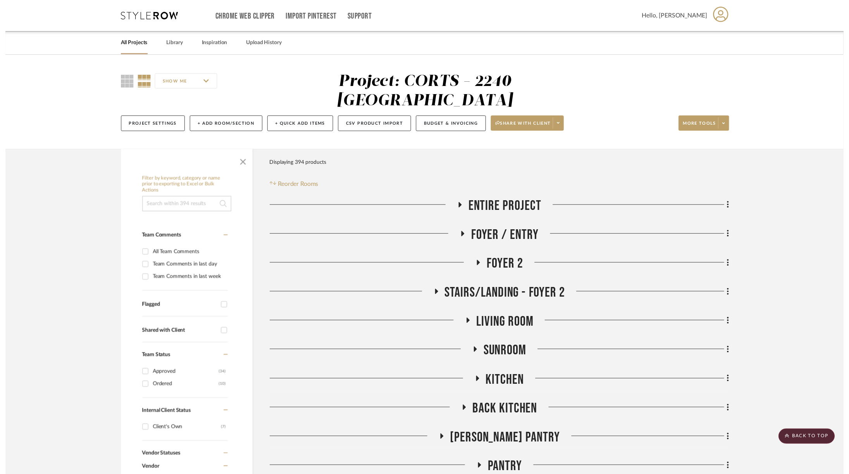
scroll to position [876, 0]
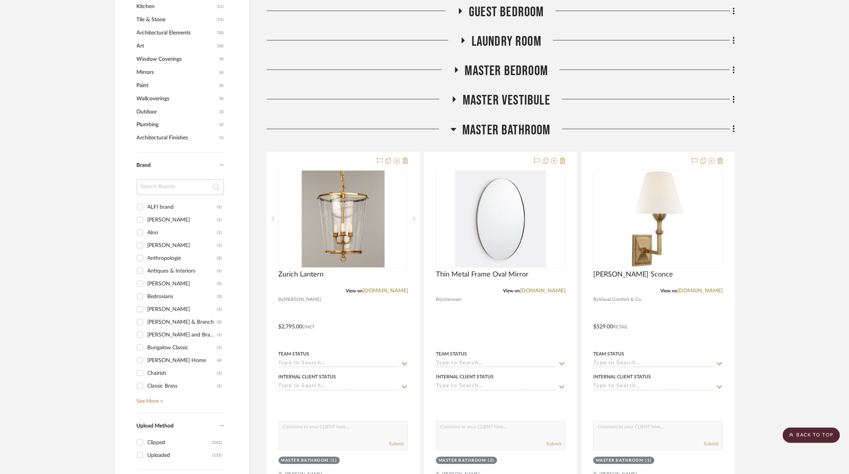
click at [495, 100] on div "Entire Project Foyer / Entry Foyer 2 Stairs/Landing - Foyer 2 Living Room Sunro…" at bounding box center [500, 168] width 468 height 1687
click at [496, 122] on span "Master Bathroom" at bounding box center [506, 130] width 88 height 17
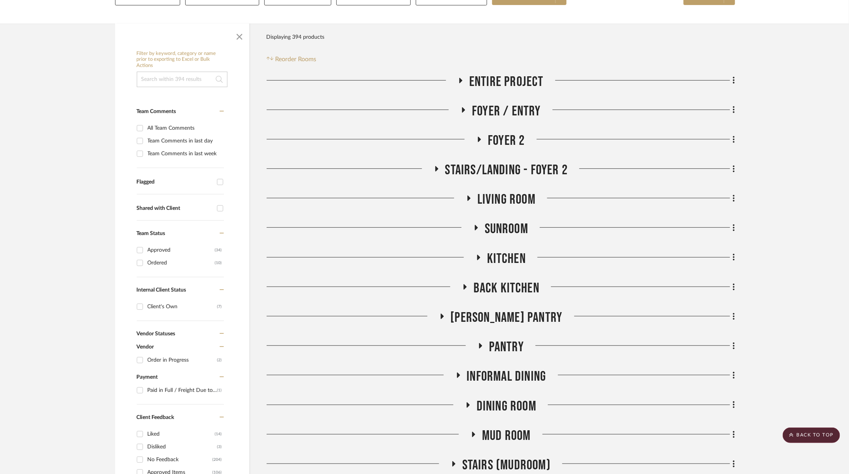
scroll to position [121, 0]
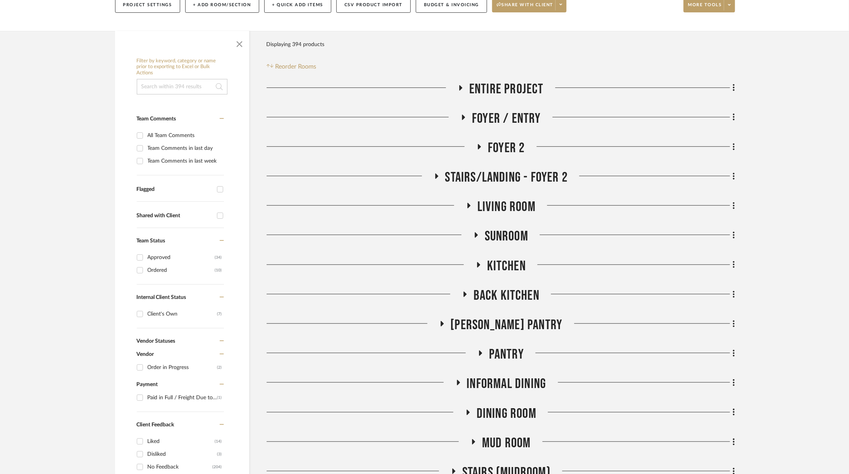
click at [494, 228] on span "Sunroom" at bounding box center [505, 236] width 43 height 17
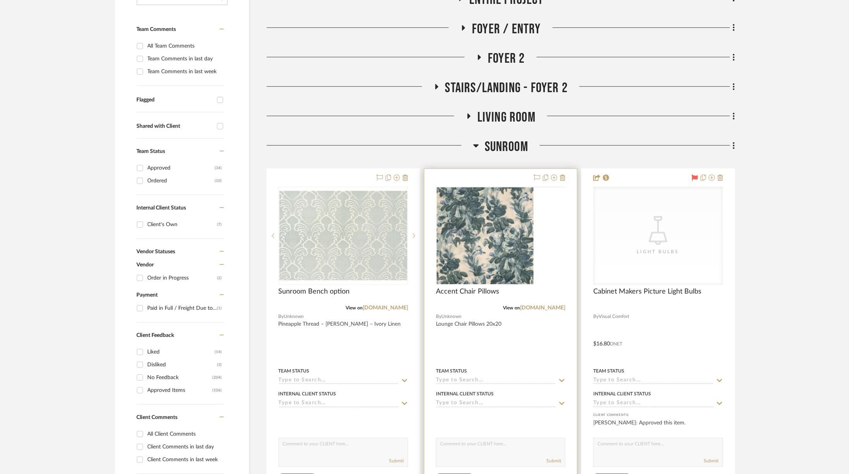
scroll to position [218, 0]
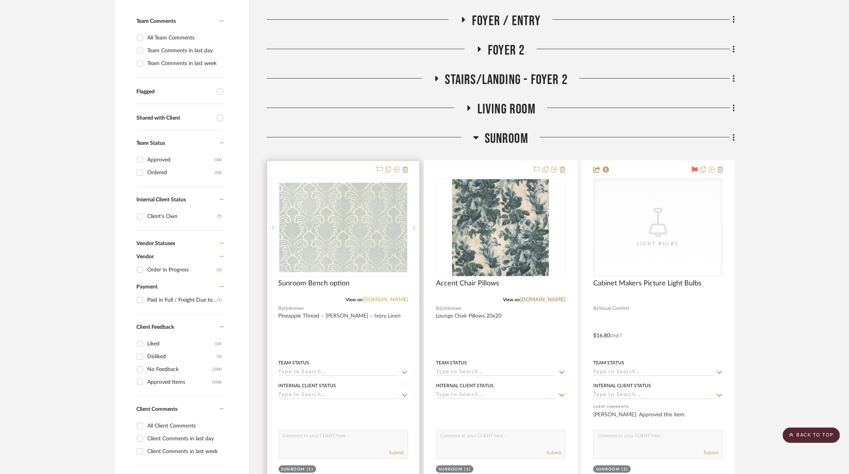
click at [393, 297] on link "soane.co.uk" at bounding box center [385, 299] width 45 height 5
click at [534, 297] on link "michaelsmithinc.com" at bounding box center [542, 299] width 45 height 5
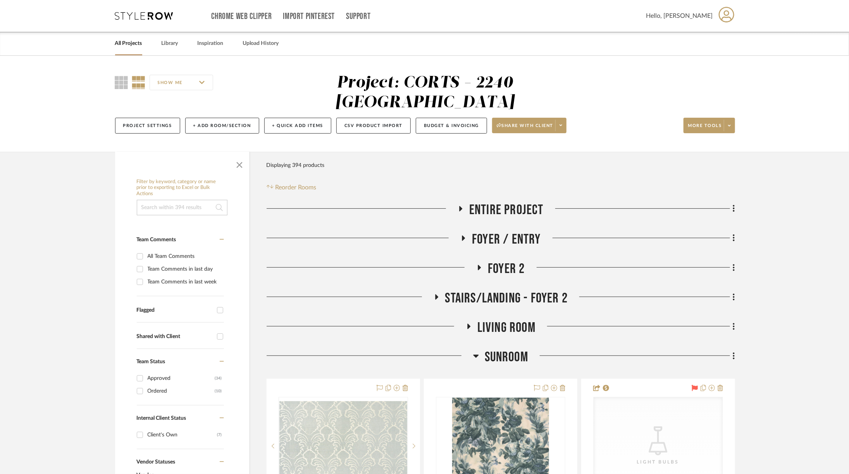
click at [152, 20] on div "Chrome Web Clipper Import Pinterest Support All Projects Library Inspiration Up…" at bounding box center [425, 16] width 620 height 32
click at [150, 14] on icon at bounding box center [144, 16] width 58 height 8
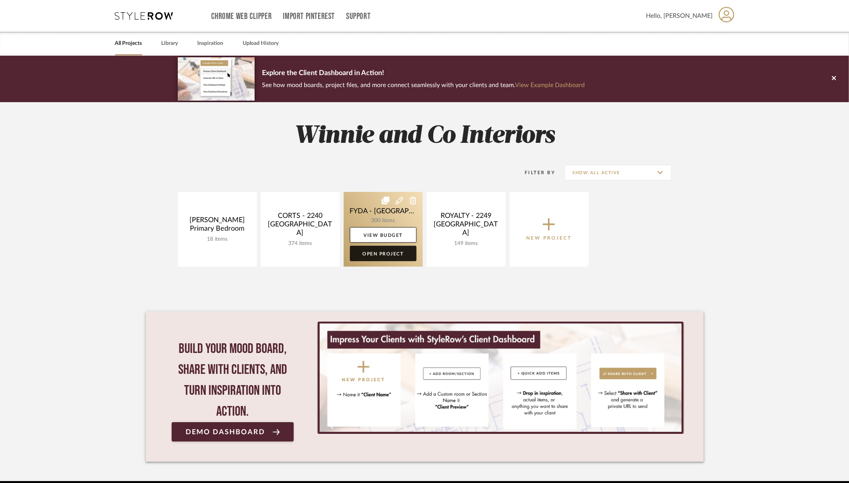
click at [396, 260] on link "Open Project" at bounding box center [383, 253] width 67 height 15
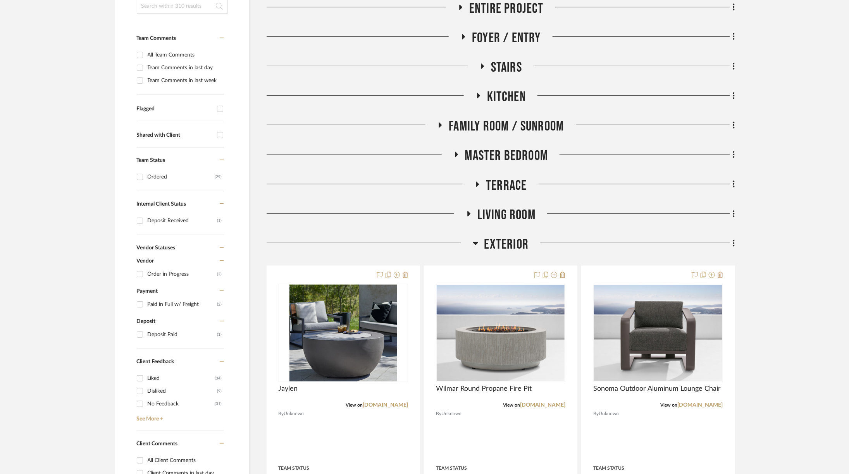
scroll to position [185, 0]
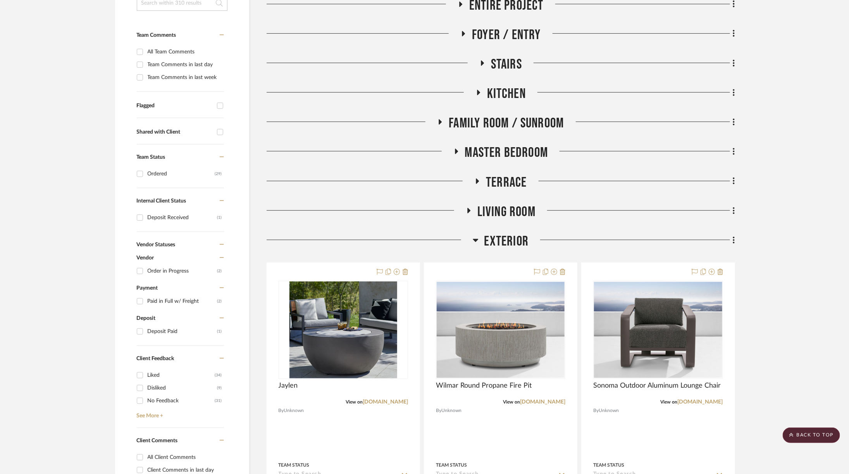
click at [497, 243] on span "Exterior" at bounding box center [506, 241] width 45 height 17
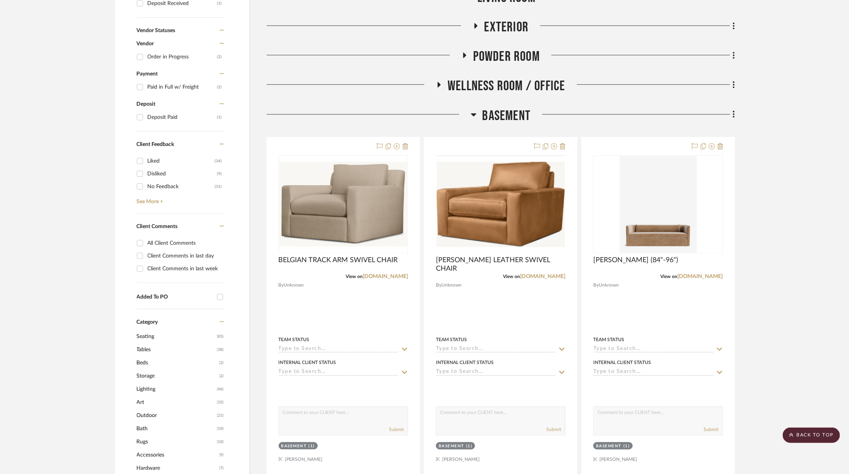
scroll to position [399, 0]
click at [484, 115] on span "Basement" at bounding box center [506, 116] width 48 height 17
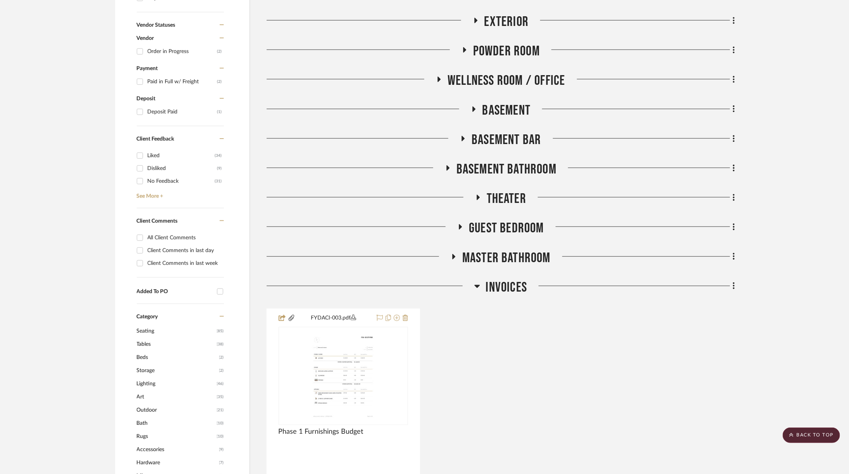
scroll to position [406, 0]
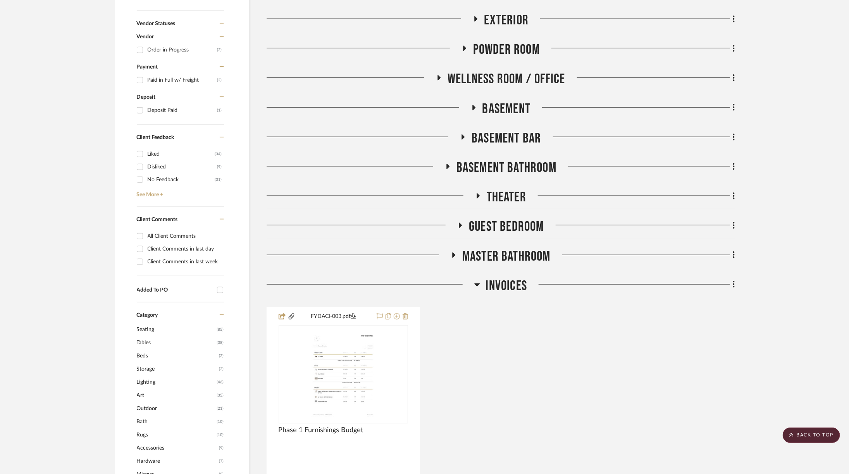
click at [510, 132] on span "Basement Bar" at bounding box center [505, 138] width 69 height 17
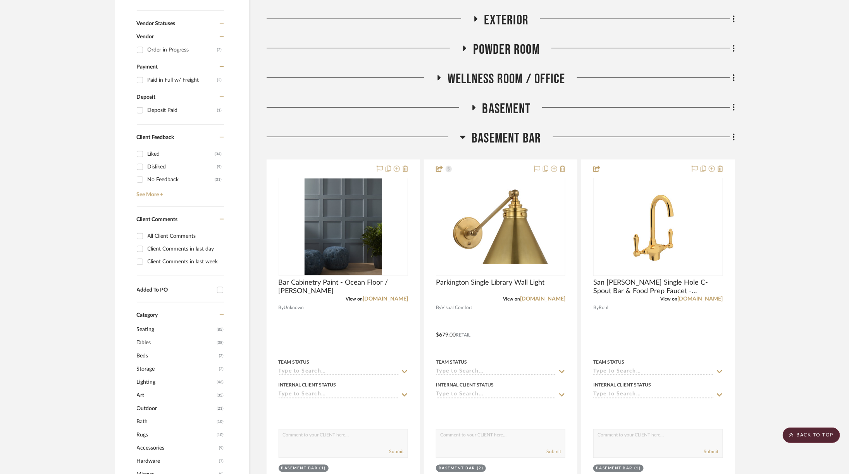
click at [510, 132] on span "Basement Bar" at bounding box center [505, 138] width 69 height 17
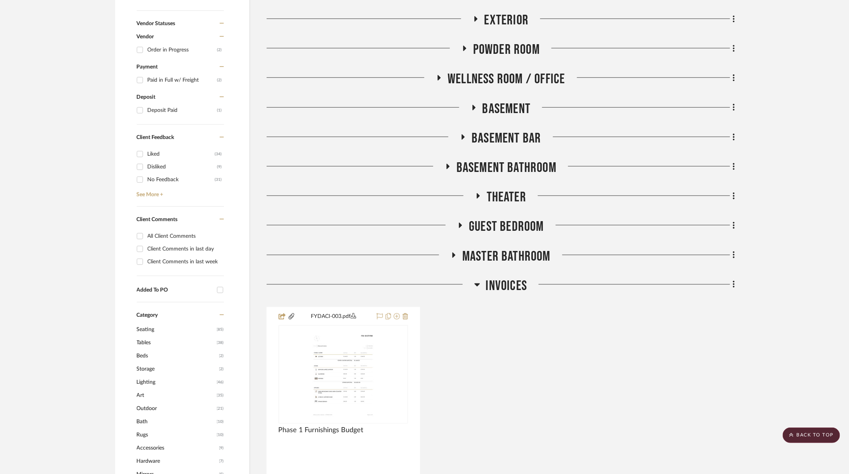
click at [517, 173] on span "Basement Bathroom" at bounding box center [506, 168] width 100 height 17
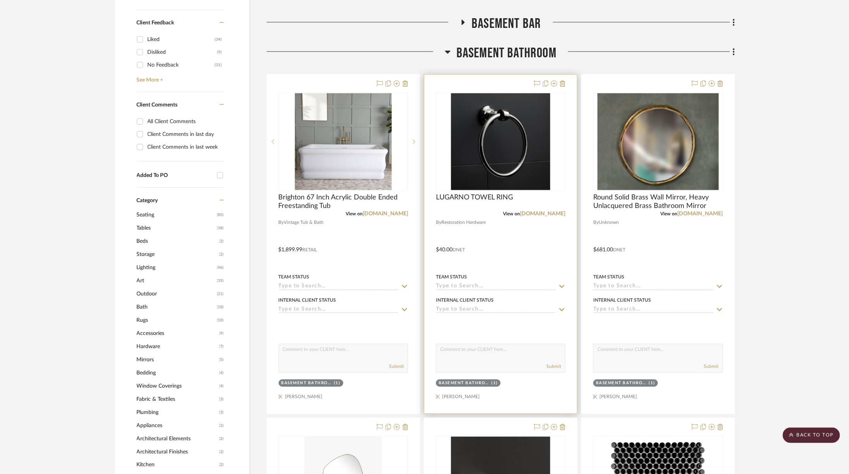
scroll to position [517, 0]
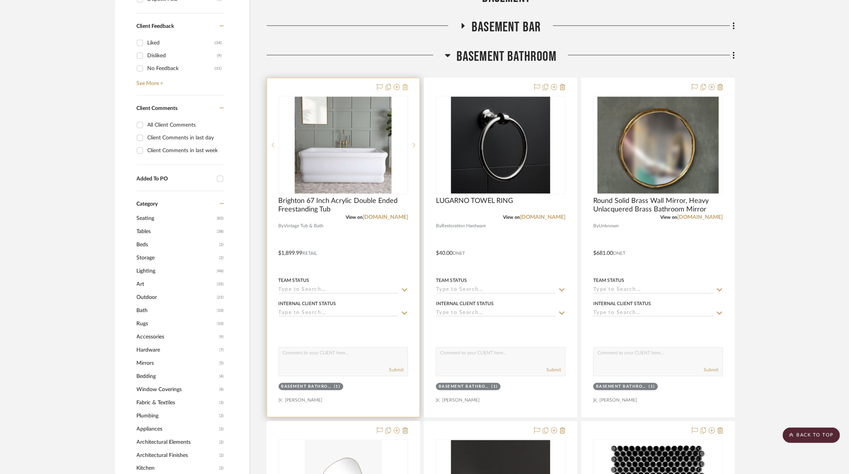
click at [406, 87] on icon at bounding box center [404, 87] width 5 height 6
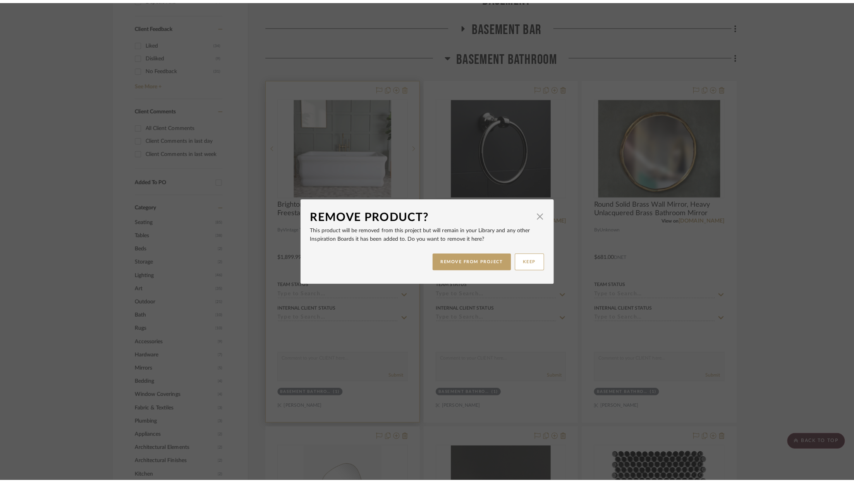
scroll to position [0, 0]
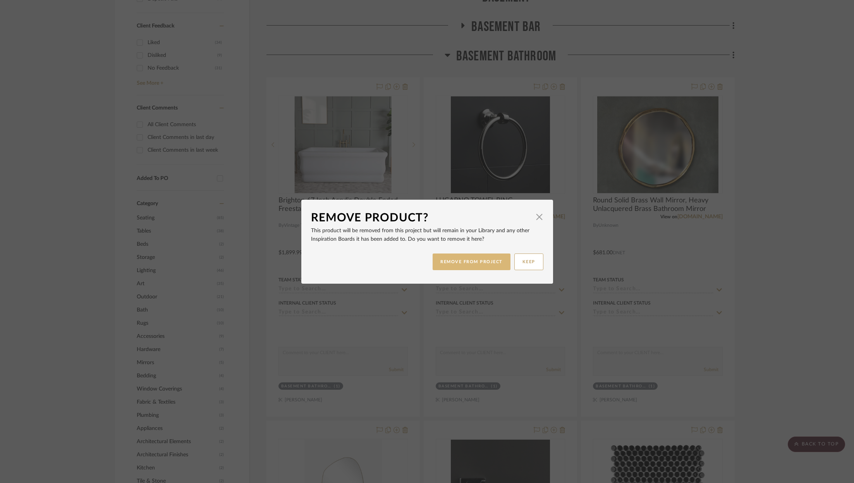
click at [468, 265] on button "REMOVE FROM PROJECT" at bounding box center [472, 262] width 78 height 17
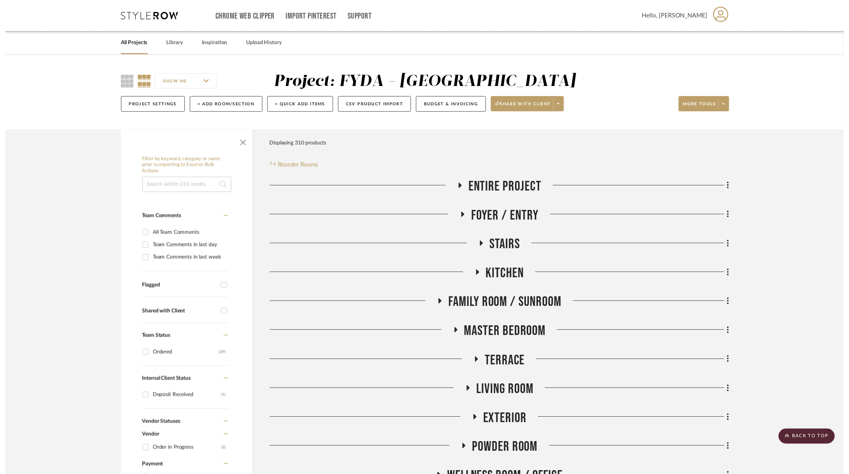
scroll to position [517, 0]
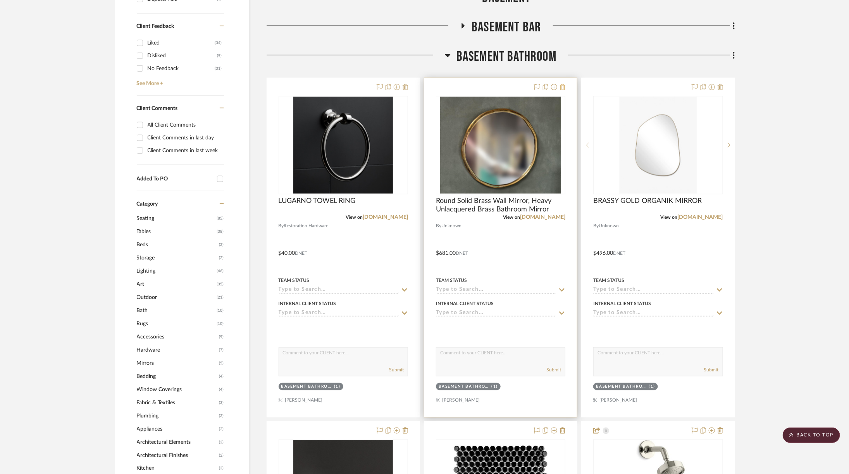
click at [563, 86] on icon at bounding box center [562, 87] width 5 height 6
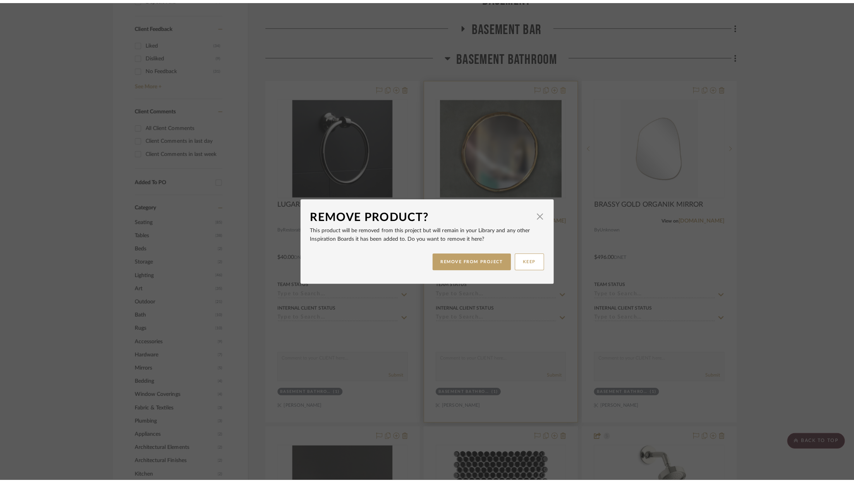
scroll to position [0, 0]
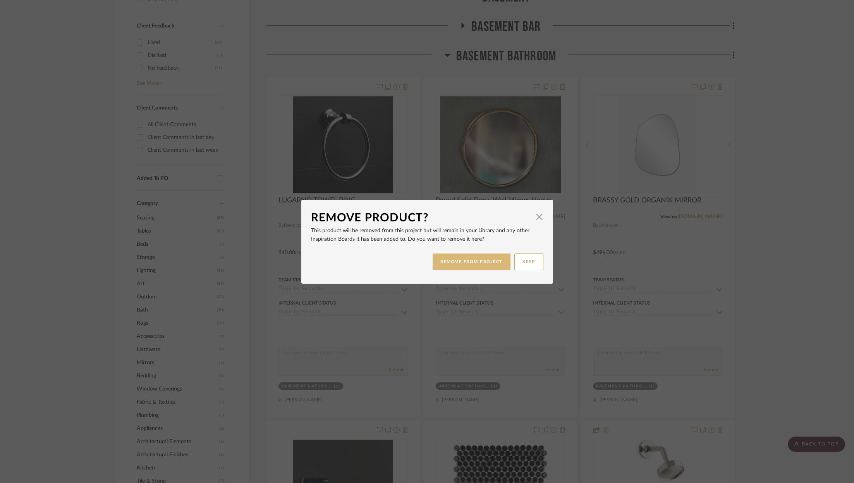
click at [482, 263] on button "REMOVE FROM PROJECT" at bounding box center [472, 262] width 78 height 17
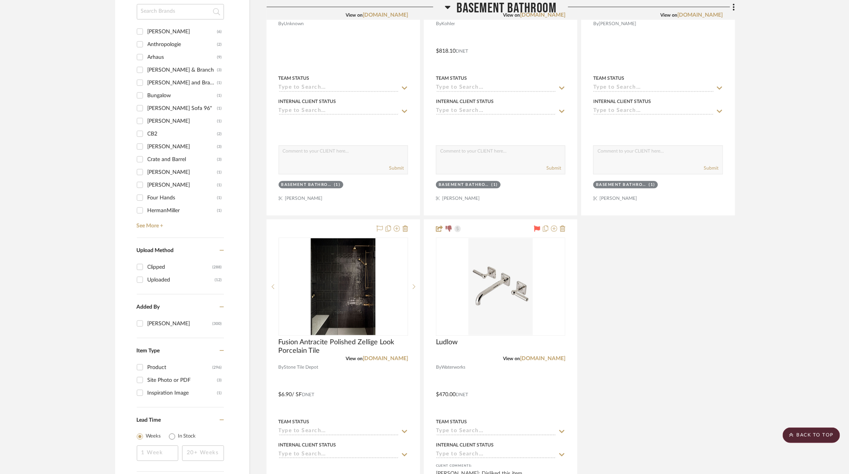
scroll to position [1085, 0]
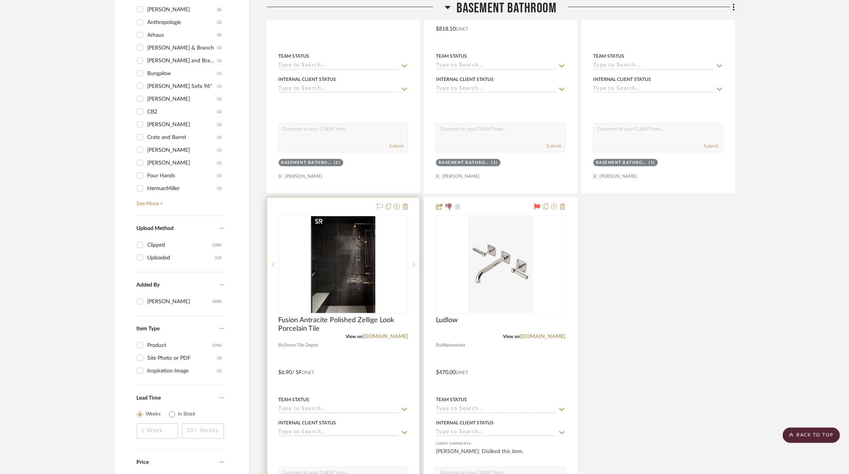
click at [330, 259] on img "0" at bounding box center [343, 264] width 64 height 97
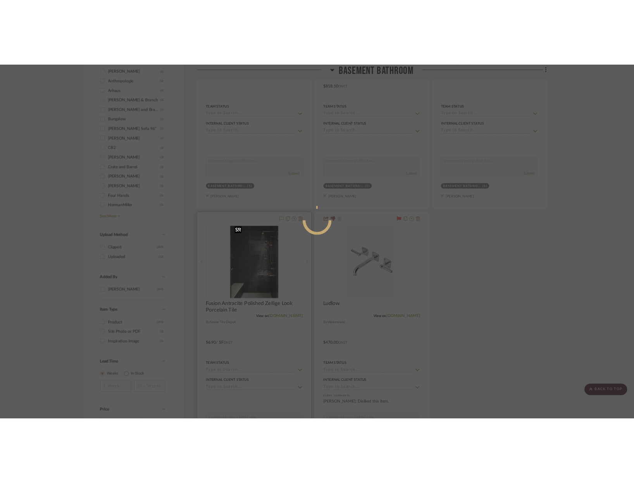
scroll to position [0, 0]
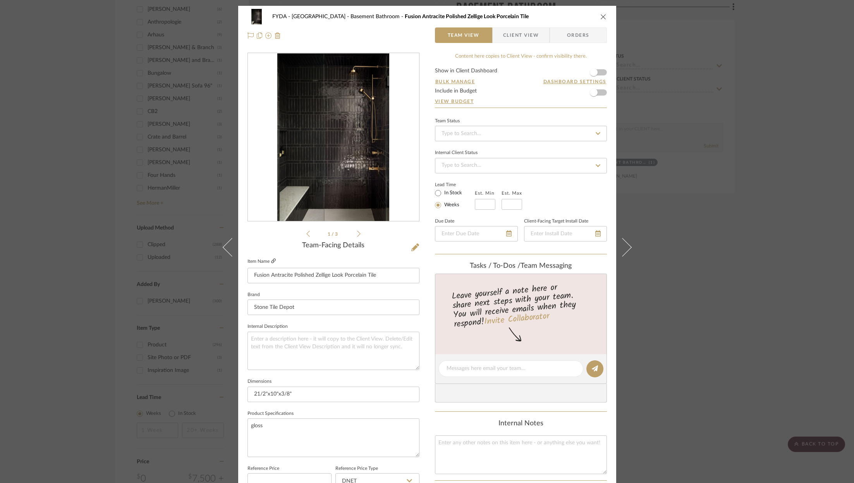
click at [272, 261] on icon at bounding box center [273, 261] width 5 height 5
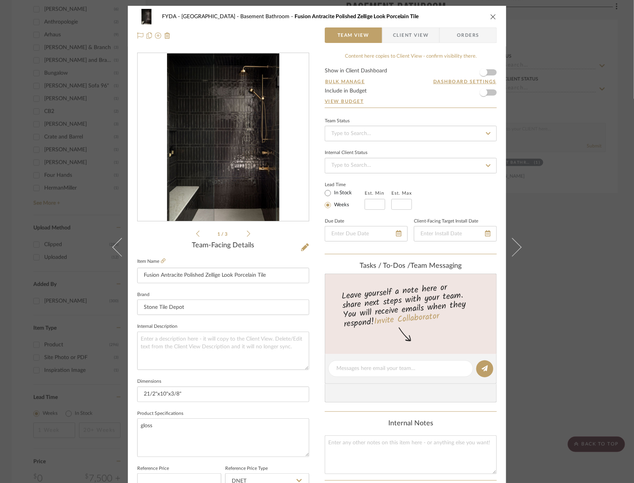
click at [485, 14] on div "FYDA - 655 City Park Basement Bathroom Fusion Antracite Polished Zellige Look P…" at bounding box center [316, 16] width 359 height 15
click at [495, 19] on div "FYDA - 655 City Park Basement Bathroom Fusion Antracite Polished Zellige Look P…" at bounding box center [317, 26] width 378 height 41
click at [490, 17] on icon "close" at bounding box center [493, 17] width 6 height 6
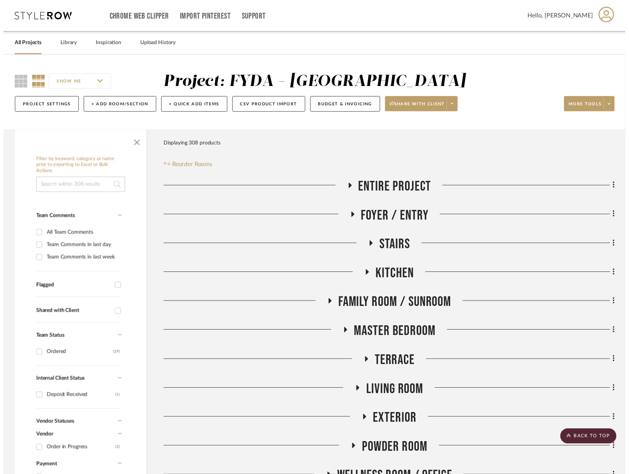
scroll to position [1085, 0]
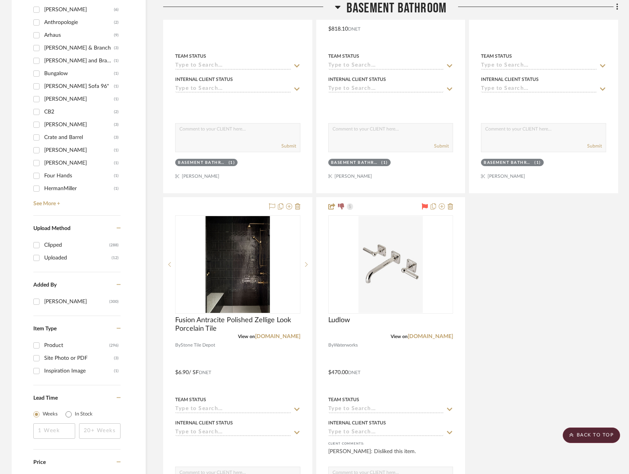
click at [405, 6] on span "Basement Bathroom" at bounding box center [396, 8] width 100 height 17
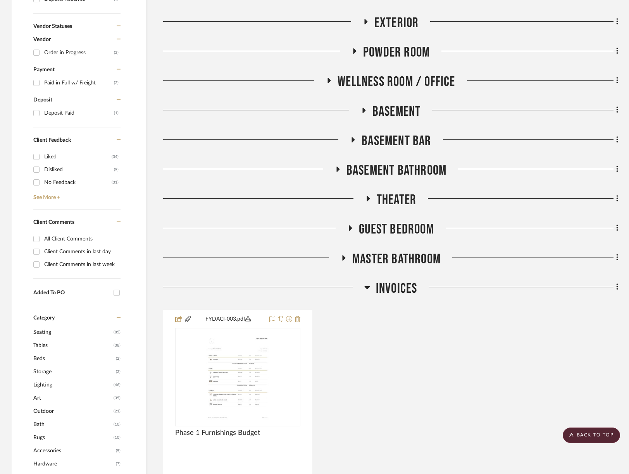
scroll to position [235, 0]
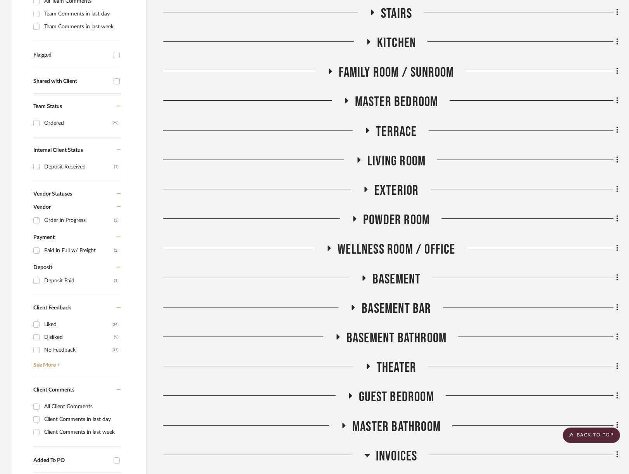
click at [393, 366] on span "Theater" at bounding box center [396, 367] width 40 height 17
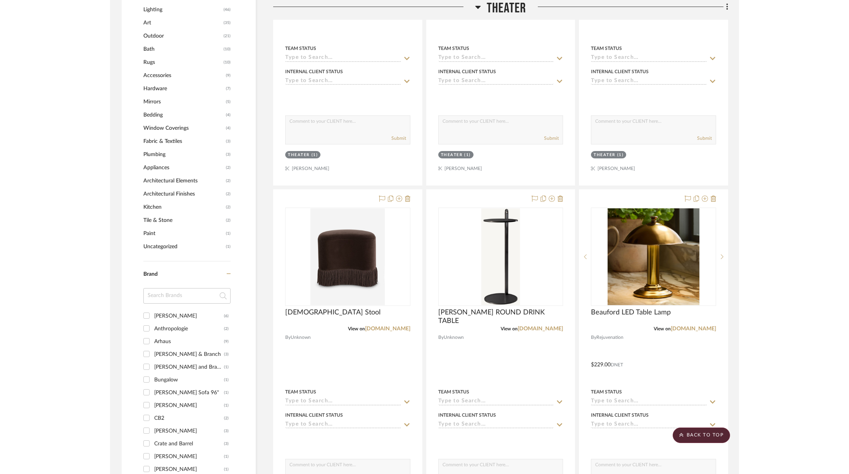
scroll to position [784, 0]
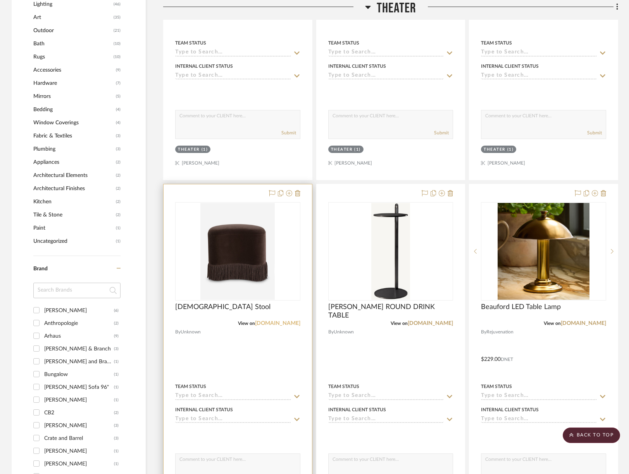
click at [268, 321] on link "luluandgeorgia.com" at bounding box center [277, 323] width 45 height 5
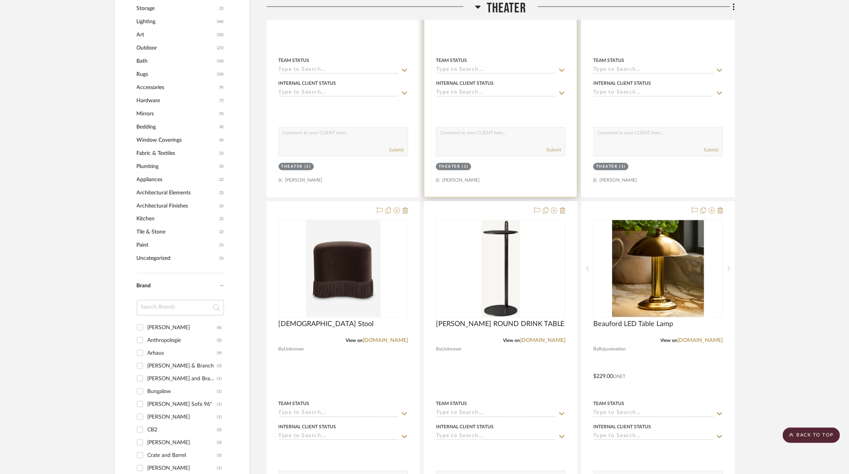
scroll to position [795, 0]
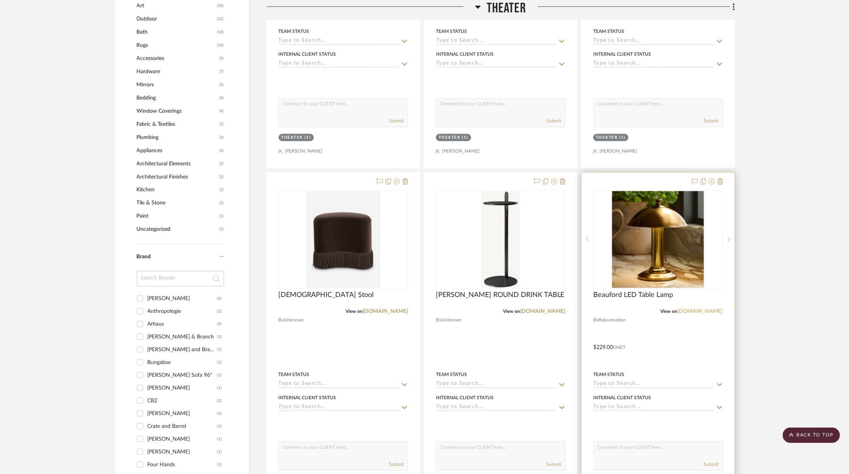
click at [703, 309] on link "rejuvenation.com" at bounding box center [699, 311] width 45 height 5
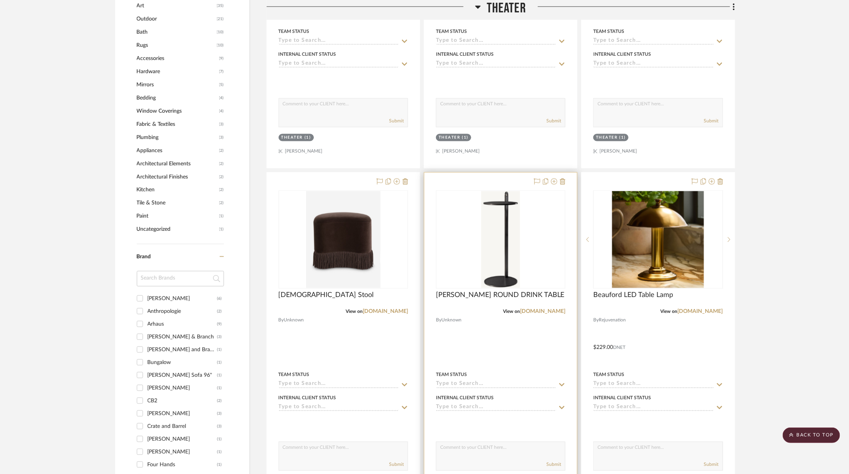
scroll to position [797, 0]
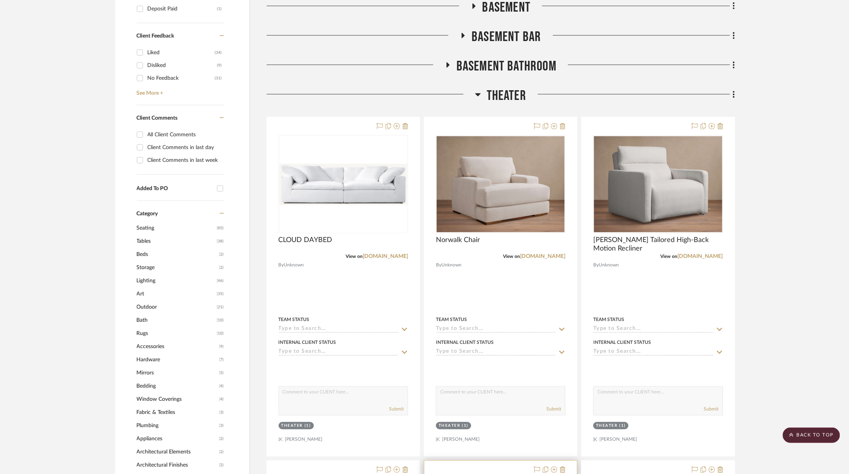
scroll to position [509, 0]
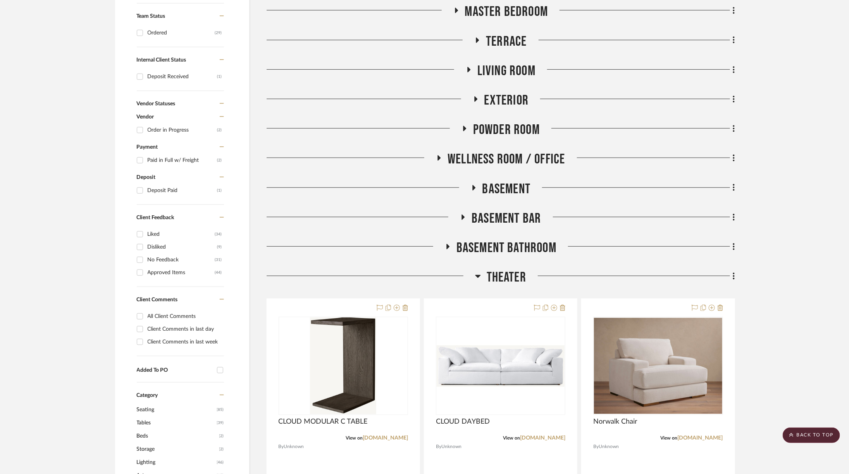
scroll to position [350, 0]
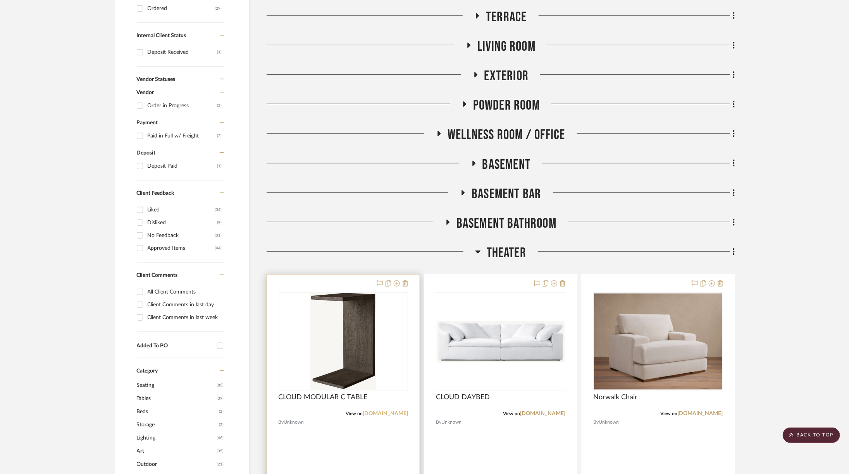
click at [399, 412] on link "[DOMAIN_NAME]" at bounding box center [385, 413] width 45 height 5
click at [490, 248] on span "Theater" at bounding box center [506, 253] width 40 height 17
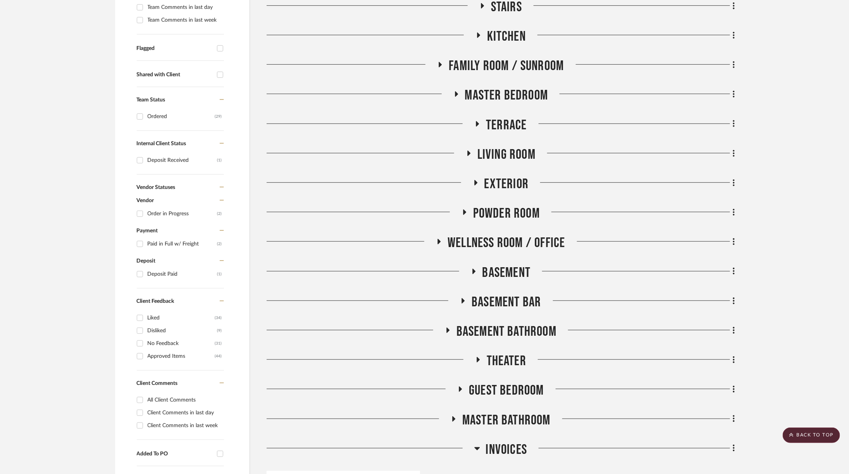
scroll to position [243, 0]
click at [494, 180] on span "Exterior" at bounding box center [506, 183] width 45 height 17
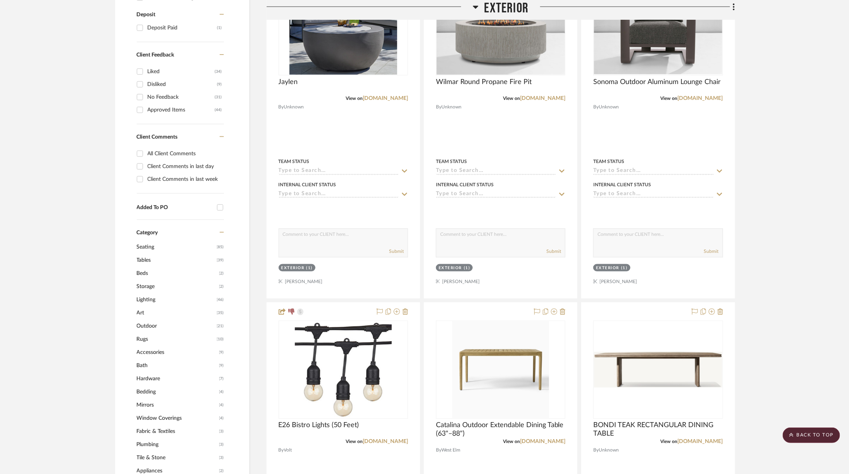
scroll to position [489, 0]
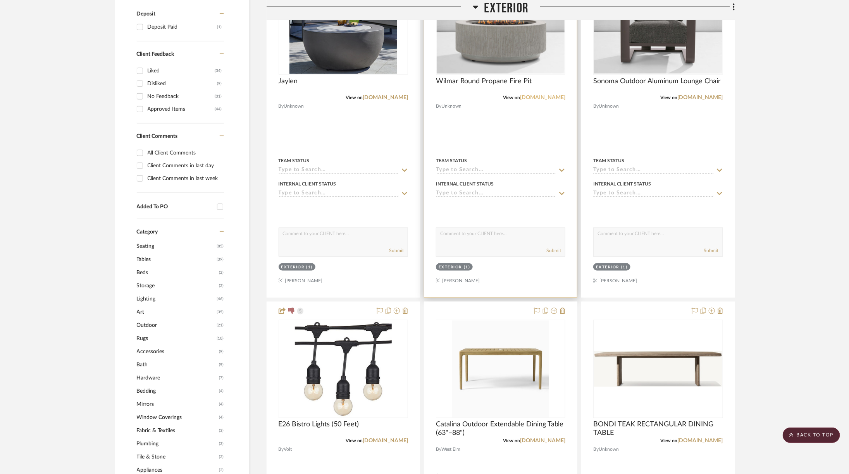
click at [548, 96] on link "[DOMAIN_NAME]" at bounding box center [542, 97] width 45 height 5
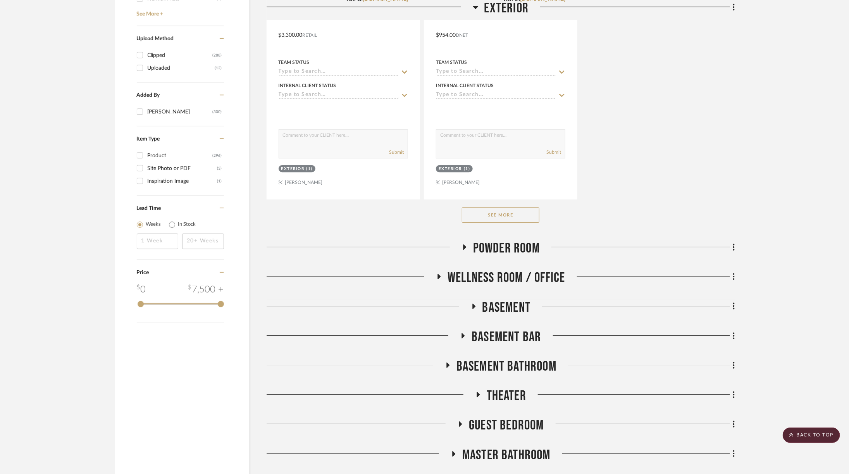
scroll to position [1284, 0]
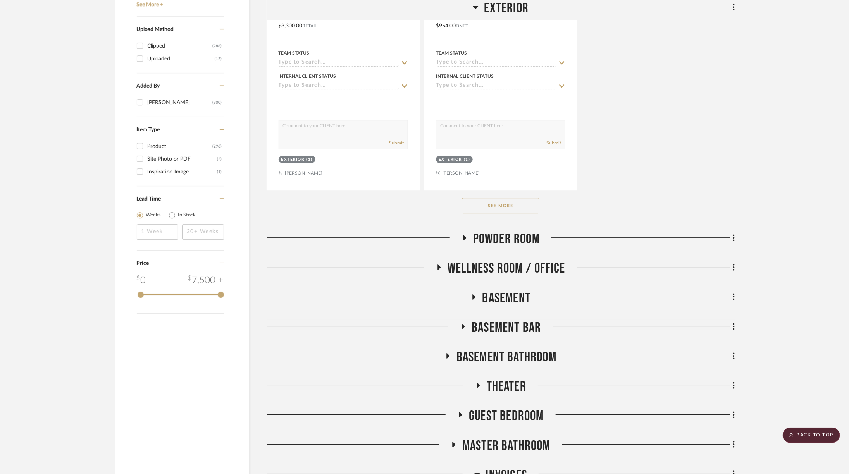
click at [502, 201] on button "See More" at bounding box center [500, 205] width 77 height 15
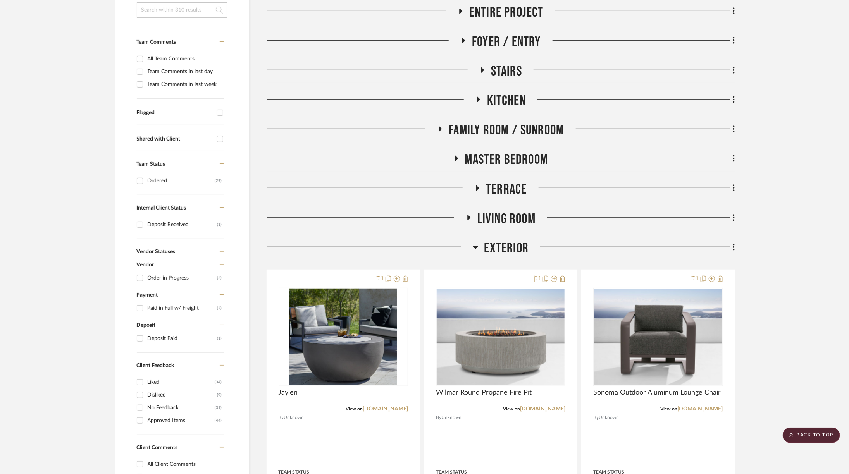
scroll to position [179, 0]
